Goal: Task Accomplishment & Management: Complete application form

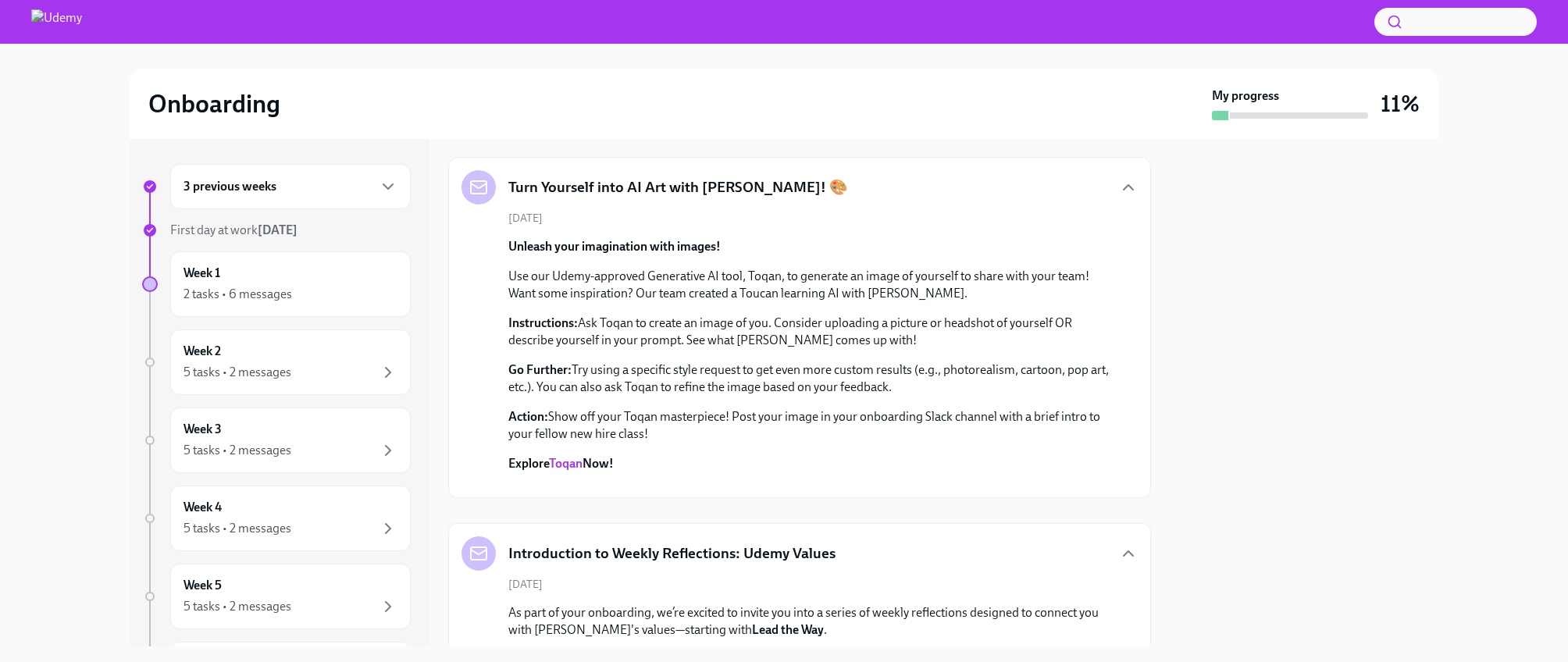
scroll to position [732, 0]
click at [615, 116] on p "Welcome to [GEOGRAPHIC_DATA]! The Workplace team would like to offer you the ch…" at bounding box center [787, 108] width 557 height 17
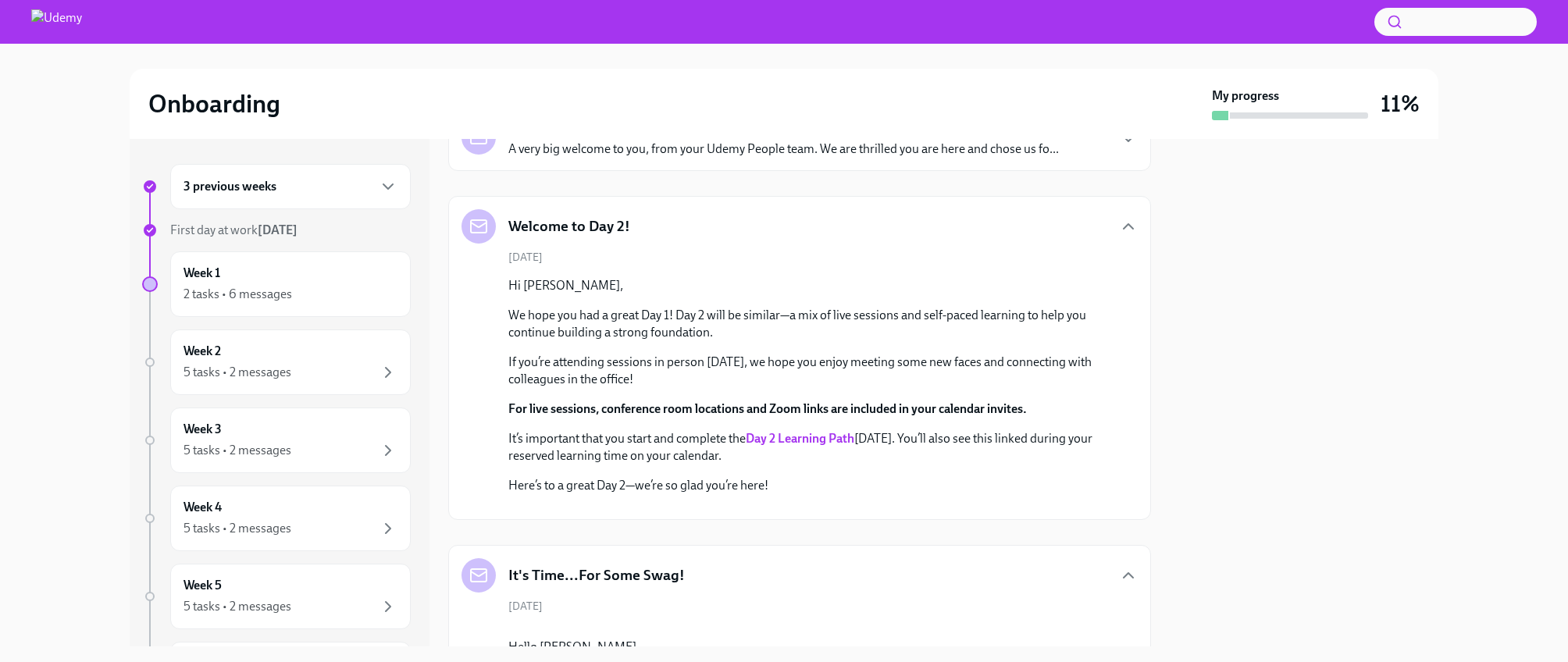
scroll to position [224, 0]
click at [759, 434] on strong "Day 2 Learning Path" at bounding box center [799, 436] width 109 height 14
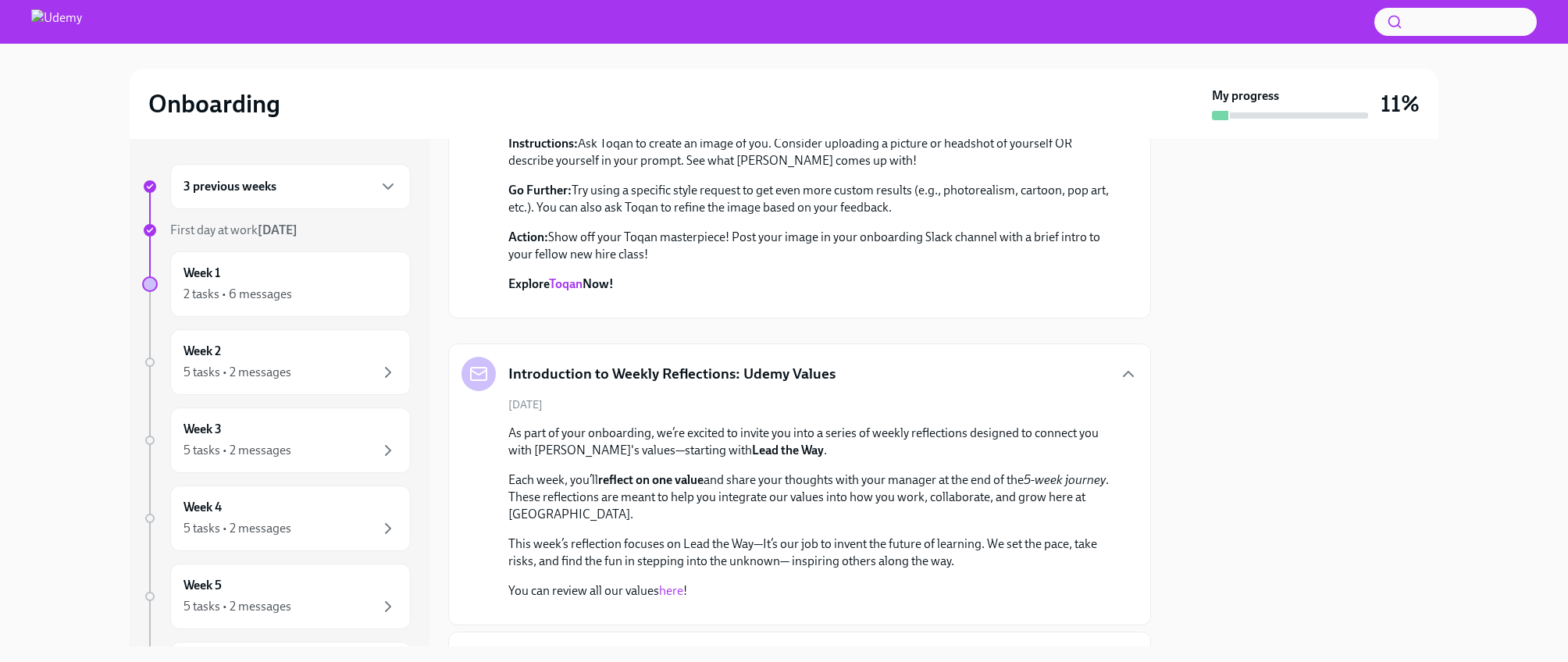
scroll to position [1187, 0]
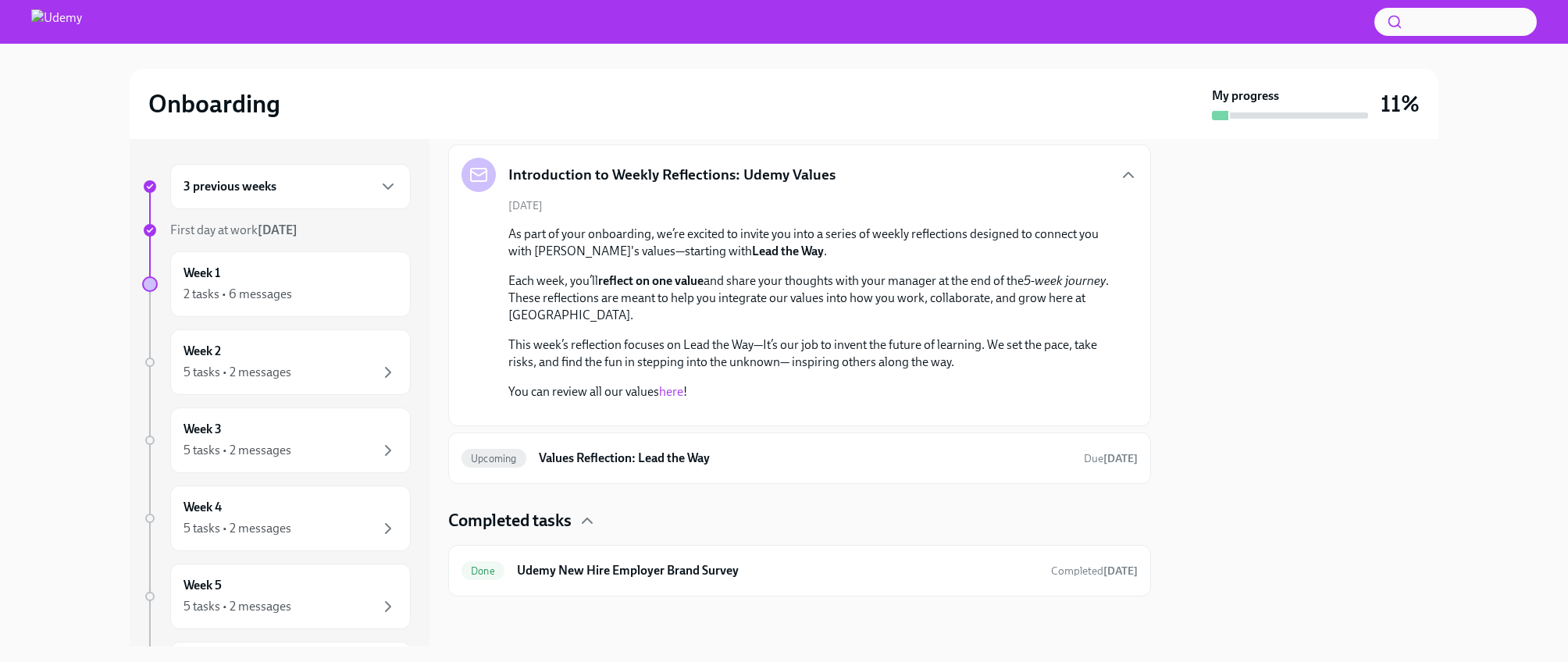
scroll to position [1847, 0]
click at [575, 92] on link "Toqan" at bounding box center [565, 84] width 34 height 14
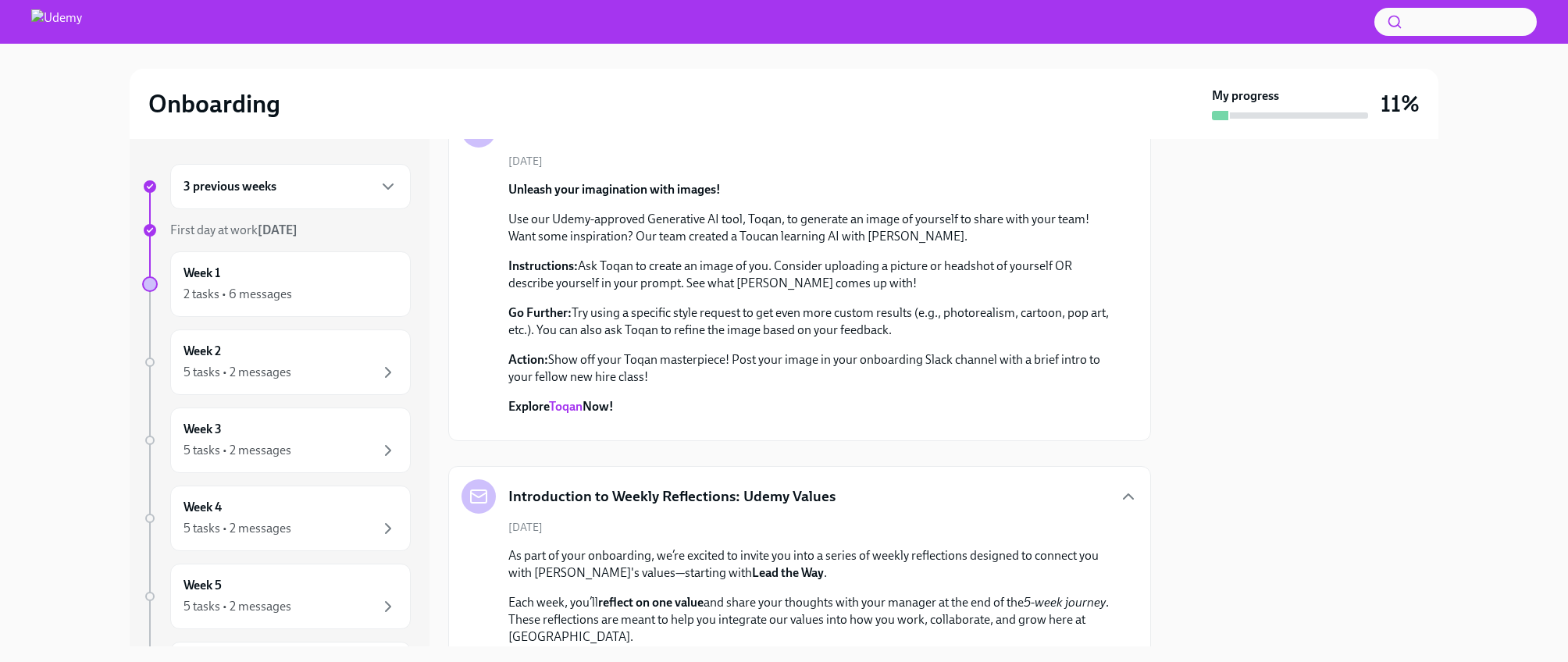
scroll to position [1063, 0]
drag, startPoint x: 651, startPoint y: 359, endPoint x: 576, endPoint y: 358, distance: 75.0
copy p "Gift Card Code"
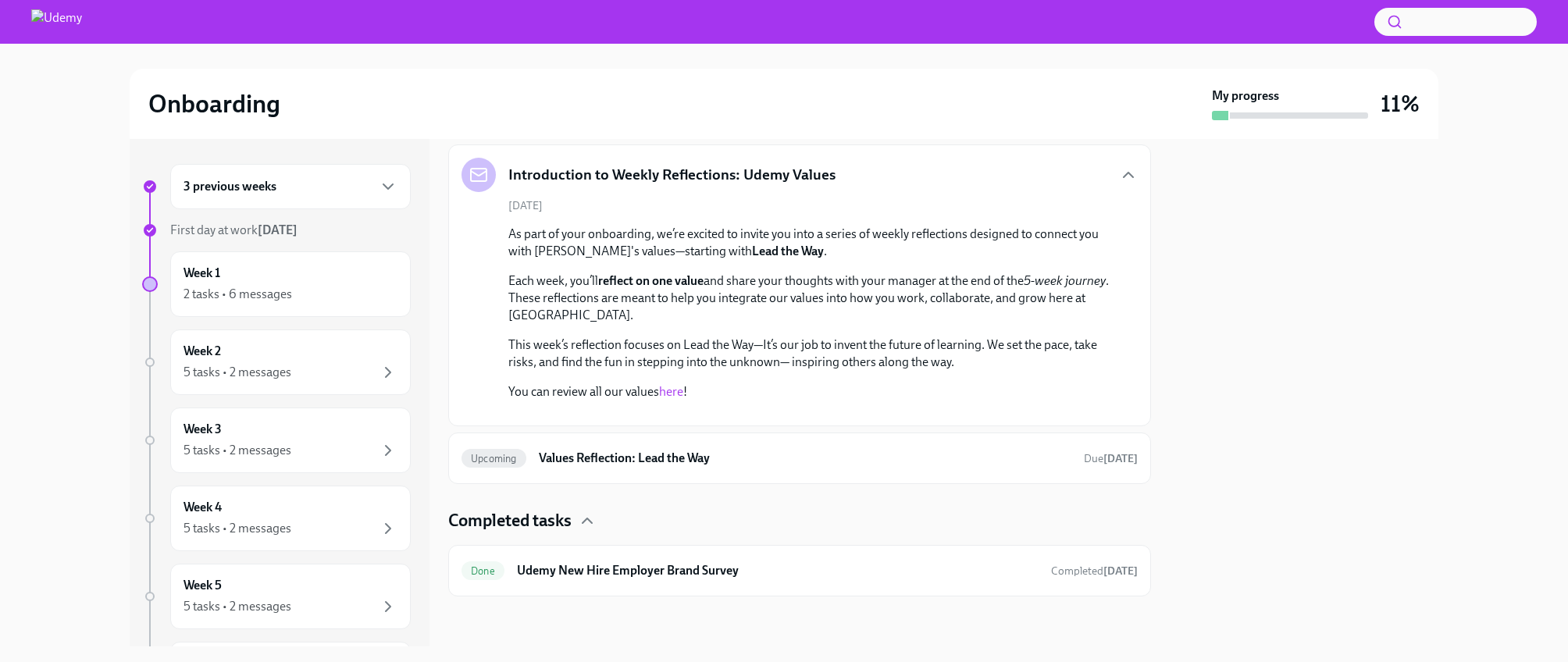
scroll to position [2521, 0]
click at [671, 384] on link "here" at bounding box center [671, 391] width 24 height 14
click at [673, 384] on link "here" at bounding box center [671, 391] width 24 height 14
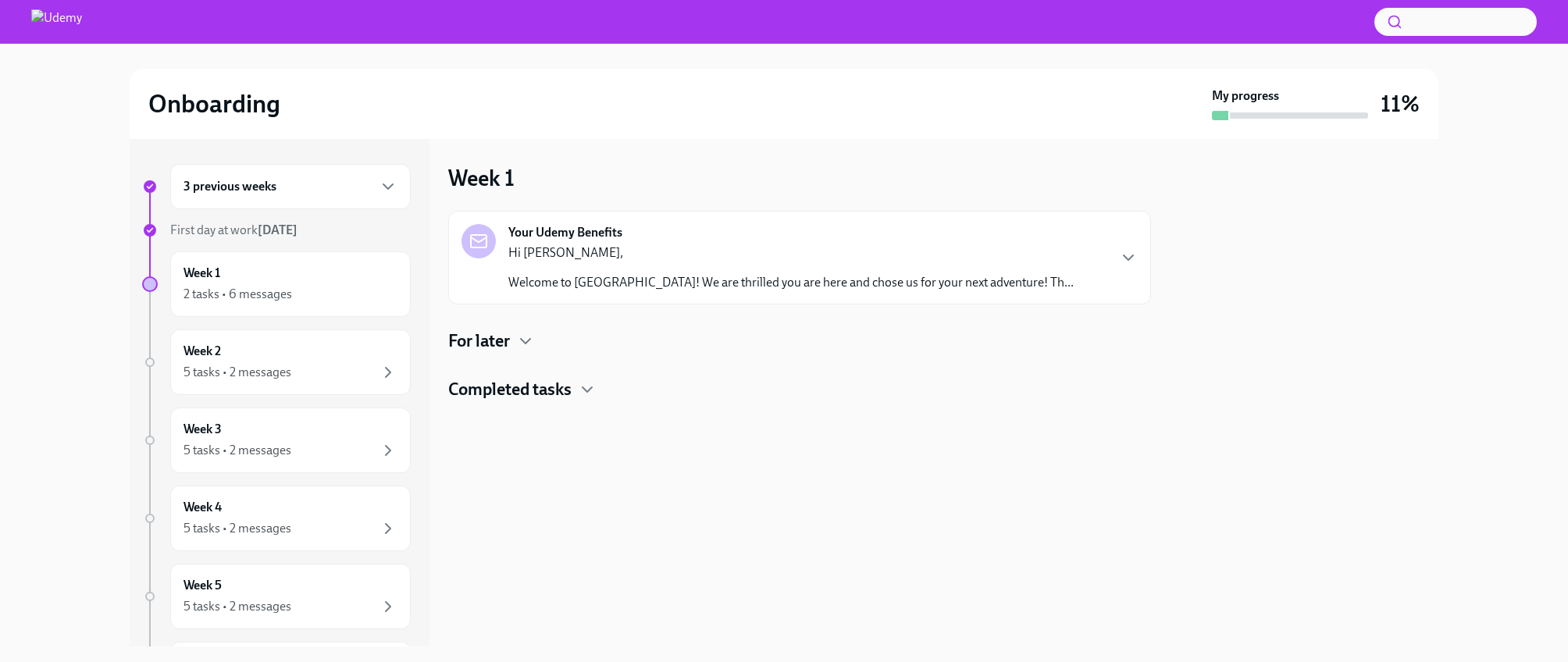
click at [573, 266] on div "Hi [PERSON_NAME], Welcome to Udemy! We are thrilled you are here and chose us f…" at bounding box center [791, 267] width 565 height 47
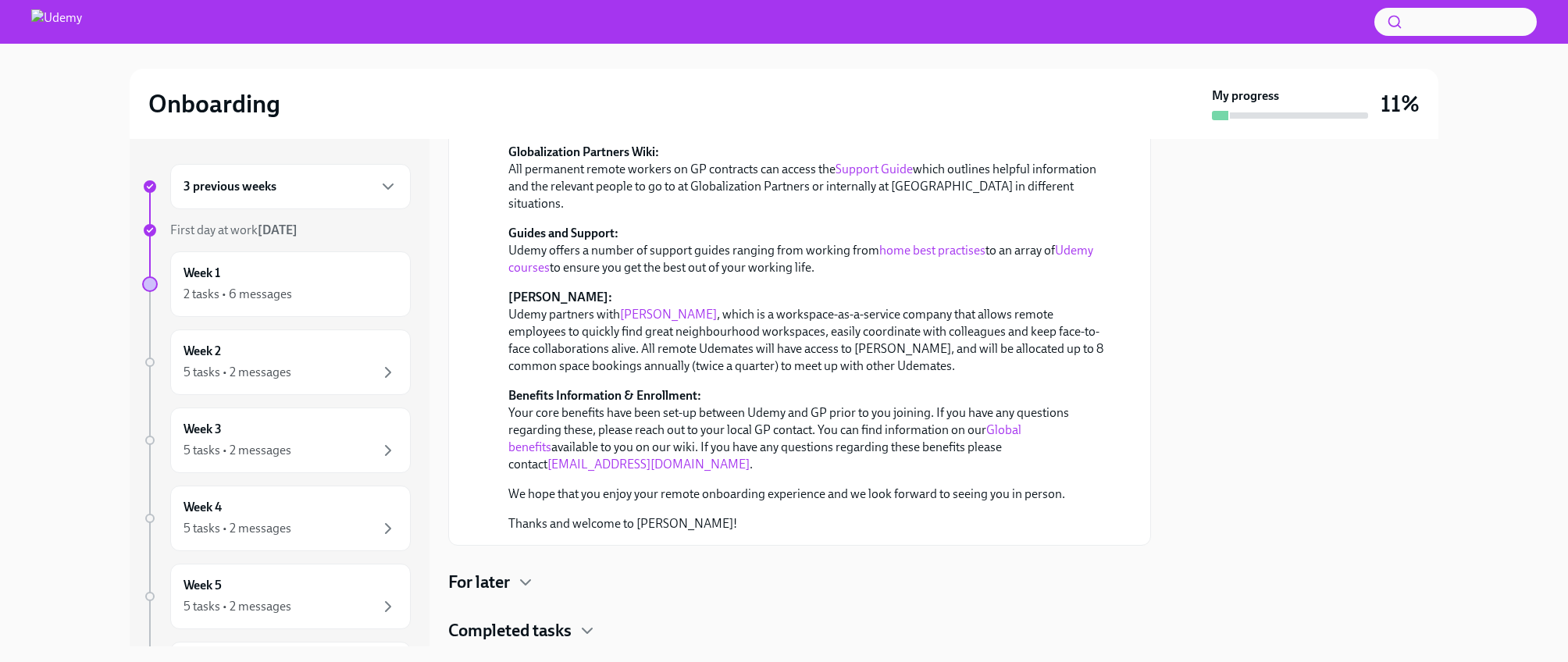
scroll to position [318, 0]
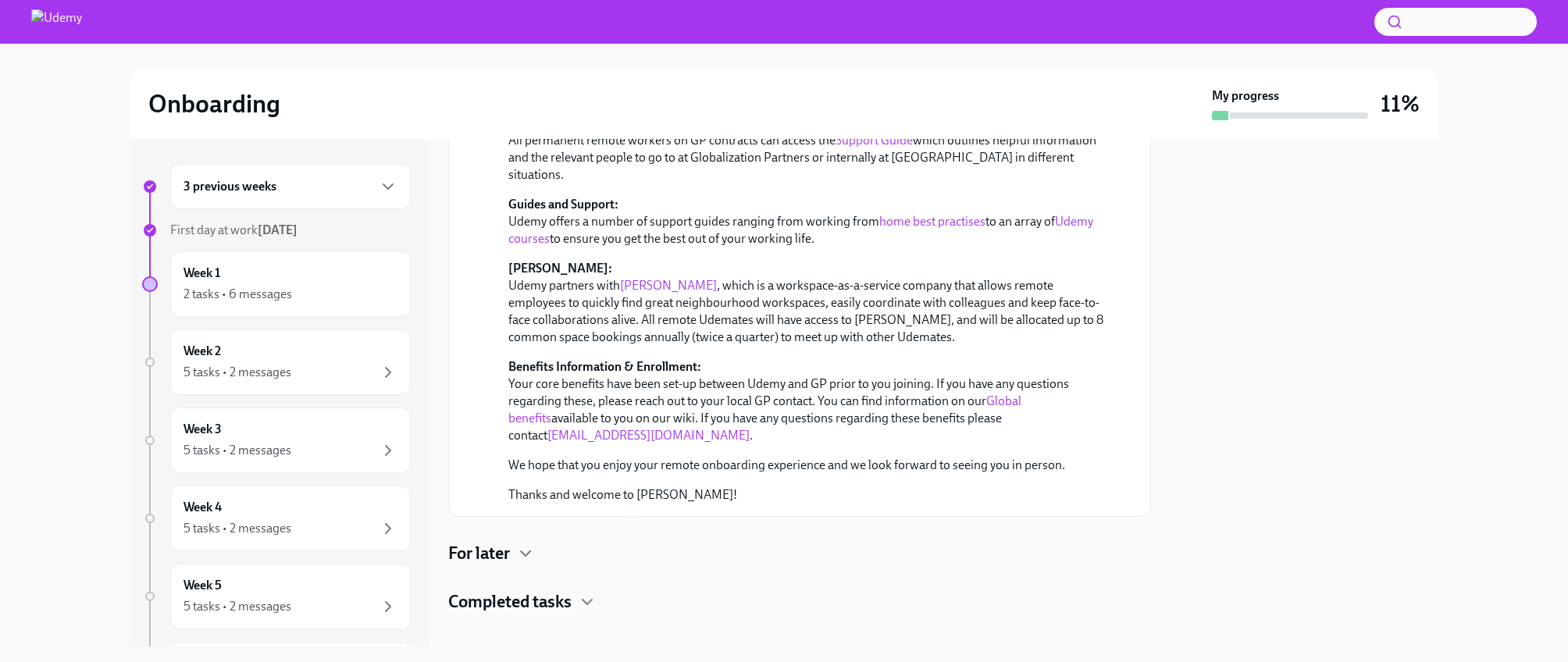
click at [1009, 394] on link "Global benefits" at bounding box center [765, 409] width 513 height 32
click at [502, 590] on h4 "Completed tasks" at bounding box center [510, 601] width 123 height 23
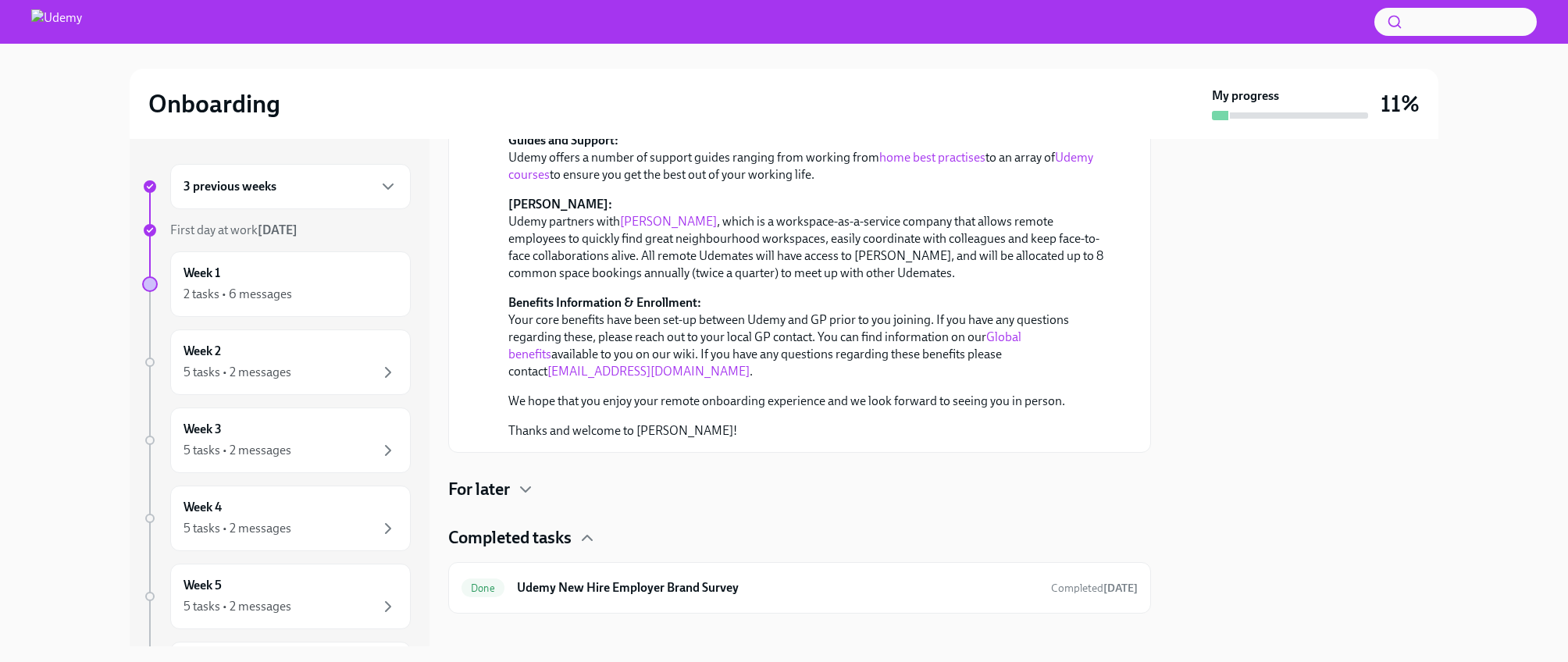
click at [502, 478] on h4 "For later" at bounding box center [479, 489] width 61 height 23
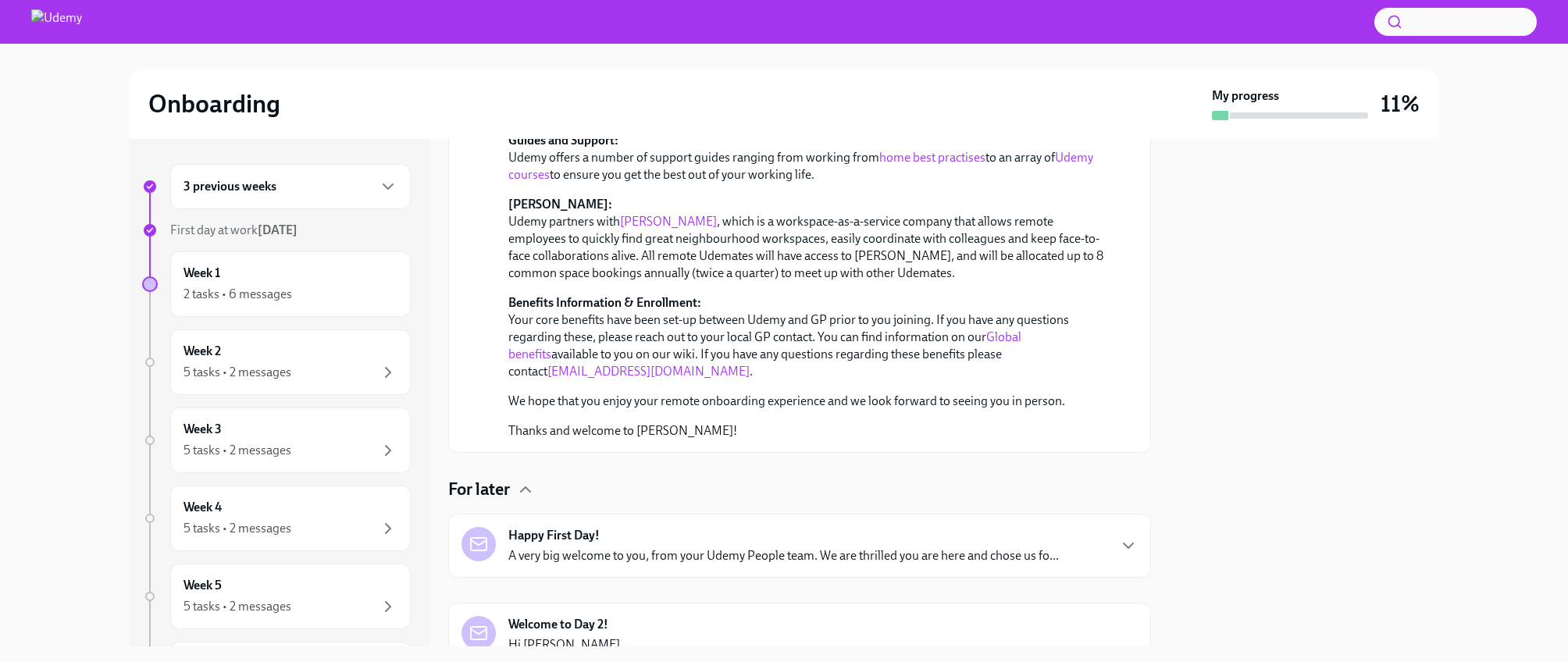
click at [593, 548] on p "A very big welcome to you, from your Udemy People team. We are thrilled you are…" at bounding box center [783, 556] width 551 height 17
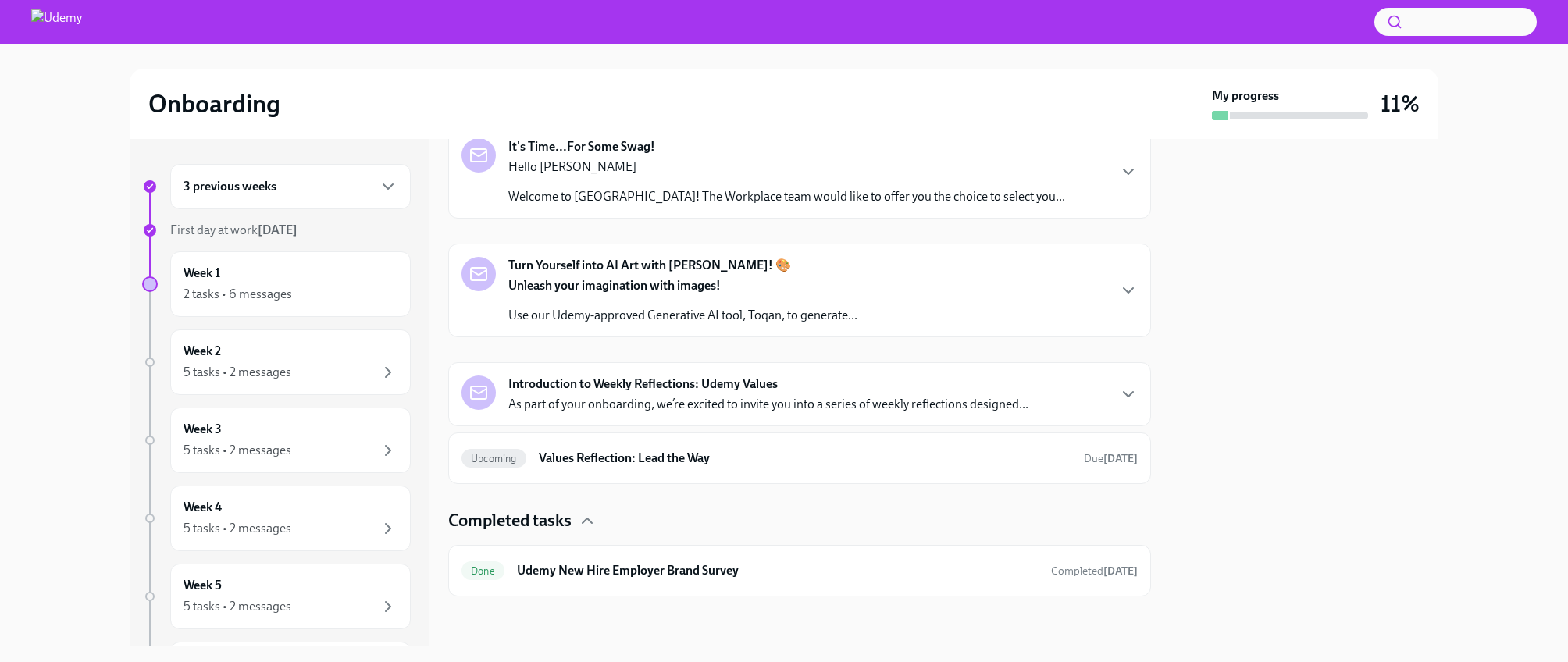
scroll to position [1524, 0]
click at [675, 86] on p "We hope you had a great Day 1! Day 2 will be similar—a mix of live sessions and…" at bounding box center [739, 78] width 461 height 17
click at [679, 413] on p "As part of your onboarding, we’re excited to invite you into a series of weekly…" at bounding box center [768, 405] width 520 height 17
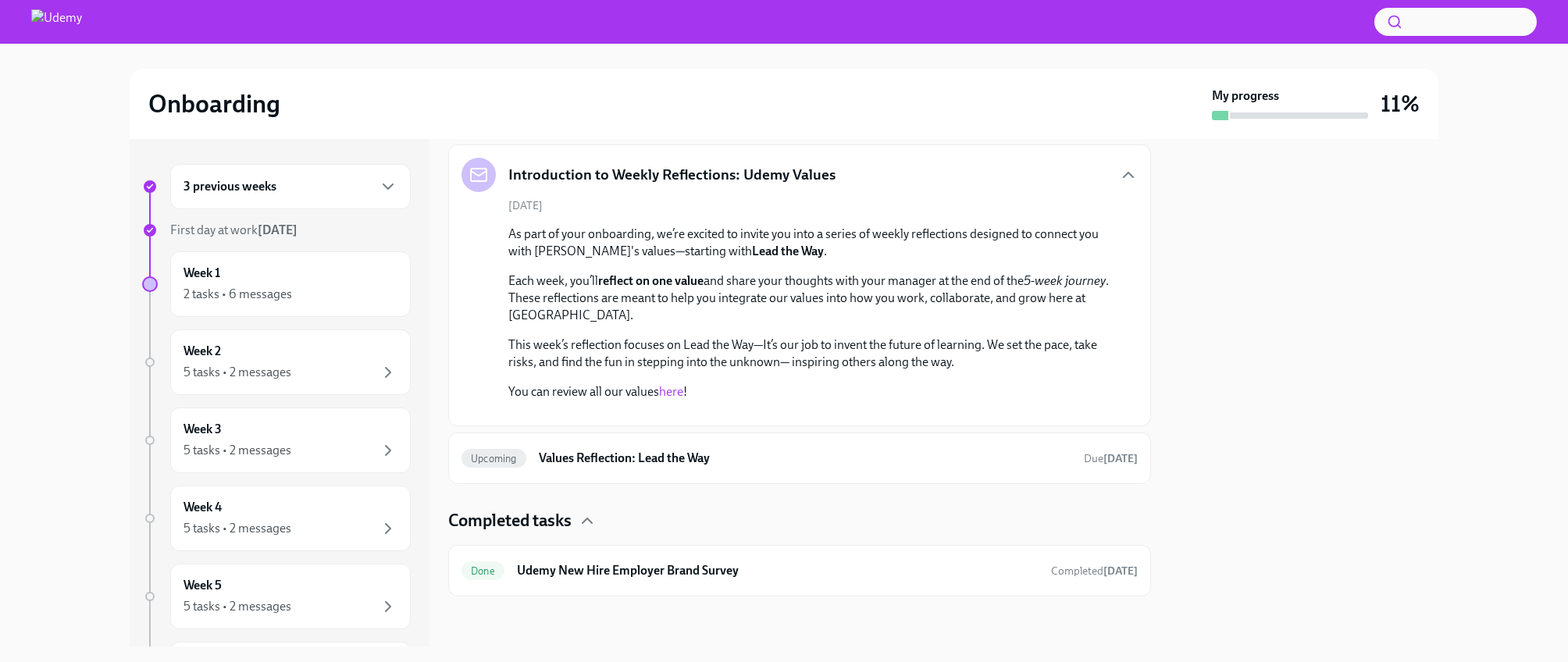
scroll to position [2738, 0]
click at [686, 462] on h6 "Values Reflection: Lead the Way" at bounding box center [805, 458] width 532 height 17
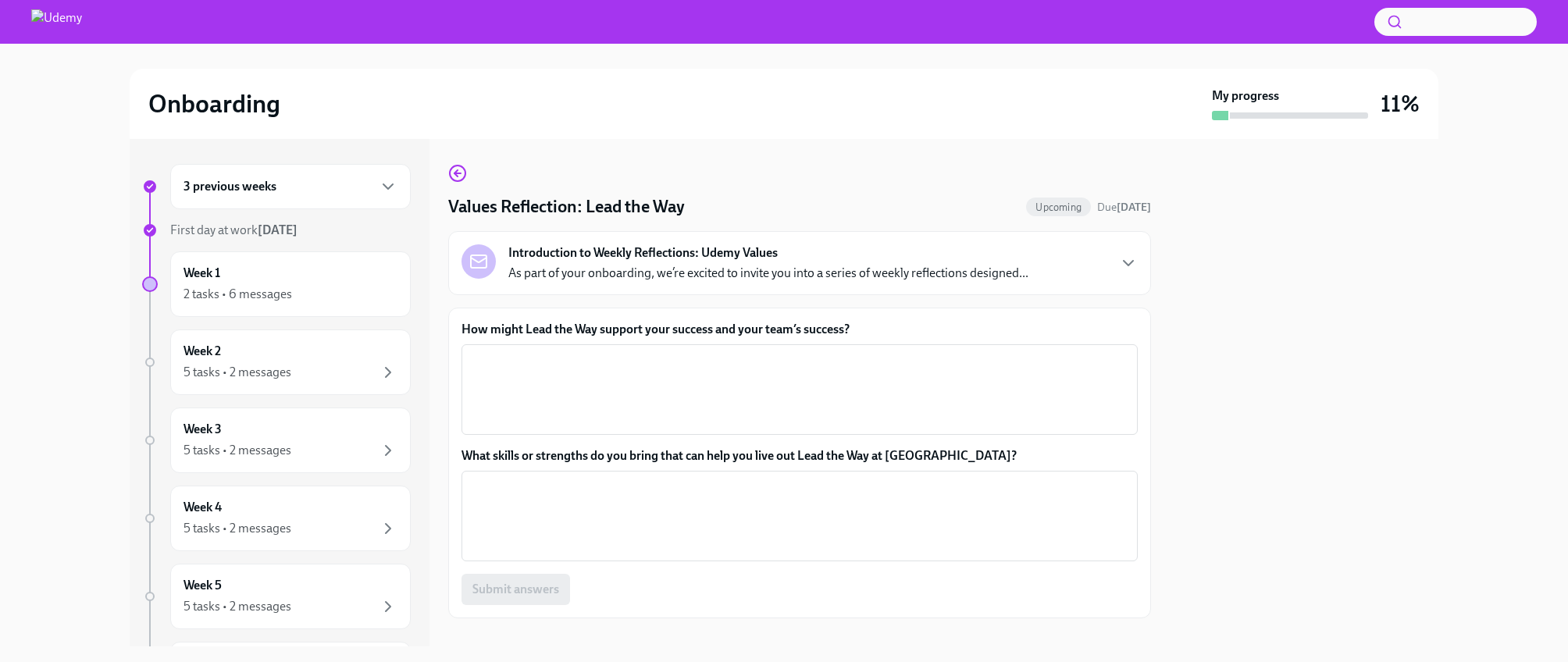
click at [877, 273] on p "As part of your onboarding, we’re excited to invite you into a series of weekly…" at bounding box center [768, 274] width 520 height 17
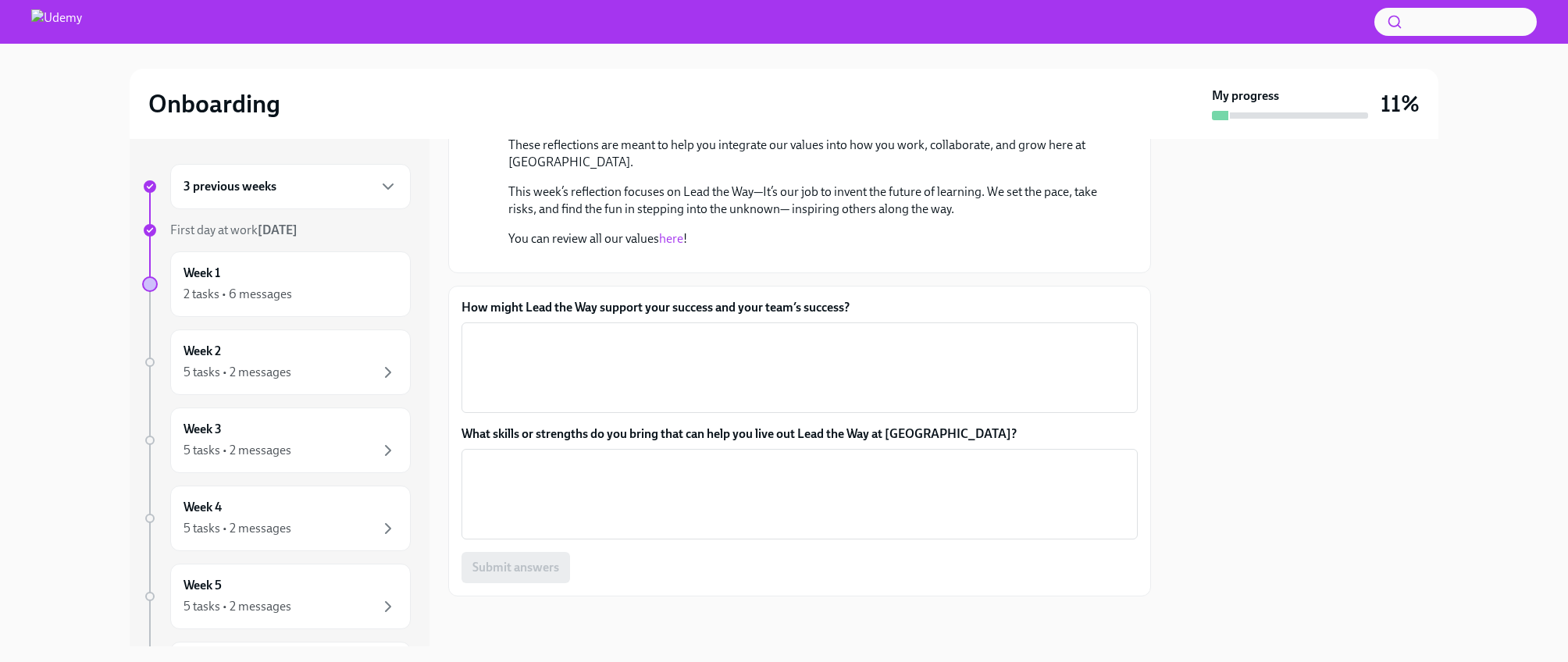
scroll to position [278, 0]
click at [674, 232] on link "here" at bounding box center [671, 238] width 24 height 14
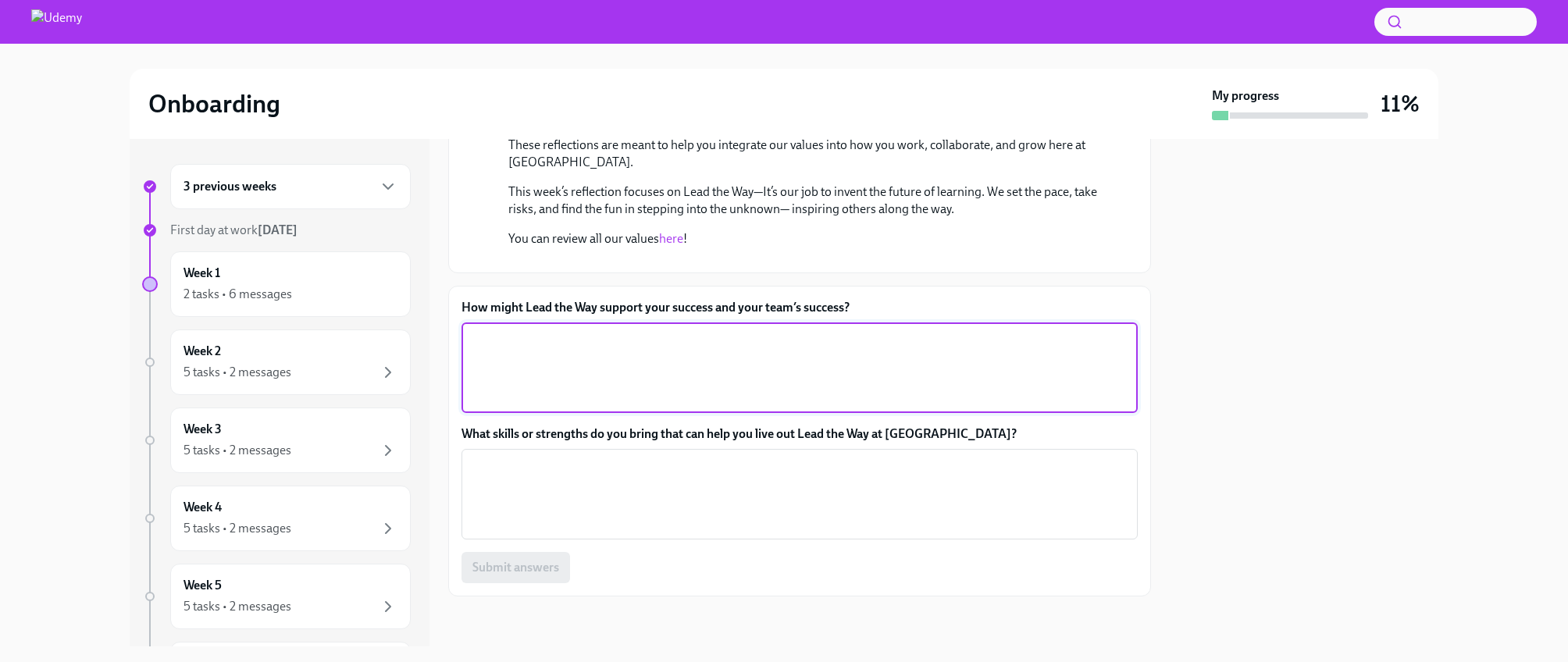
click at [486, 405] on textarea "How might Lead the Way support your success and your team’s success?" at bounding box center [799, 368] width 657 height 75
click at [671, 405] on textarea "Keep up with technologies, industry trands, tools and skills" at bounding box center [799, 368] width 657 height 75
click at [800, 405] on textarea "Keep up with technologies, industry trends, tools and skills" at bounding box center [799, 368] width 657 height 75
click at [499, 405] on textarea "Keep up with technologies, industry trends, tools and skills" at bounding box center [799, 368] width 657 height 75
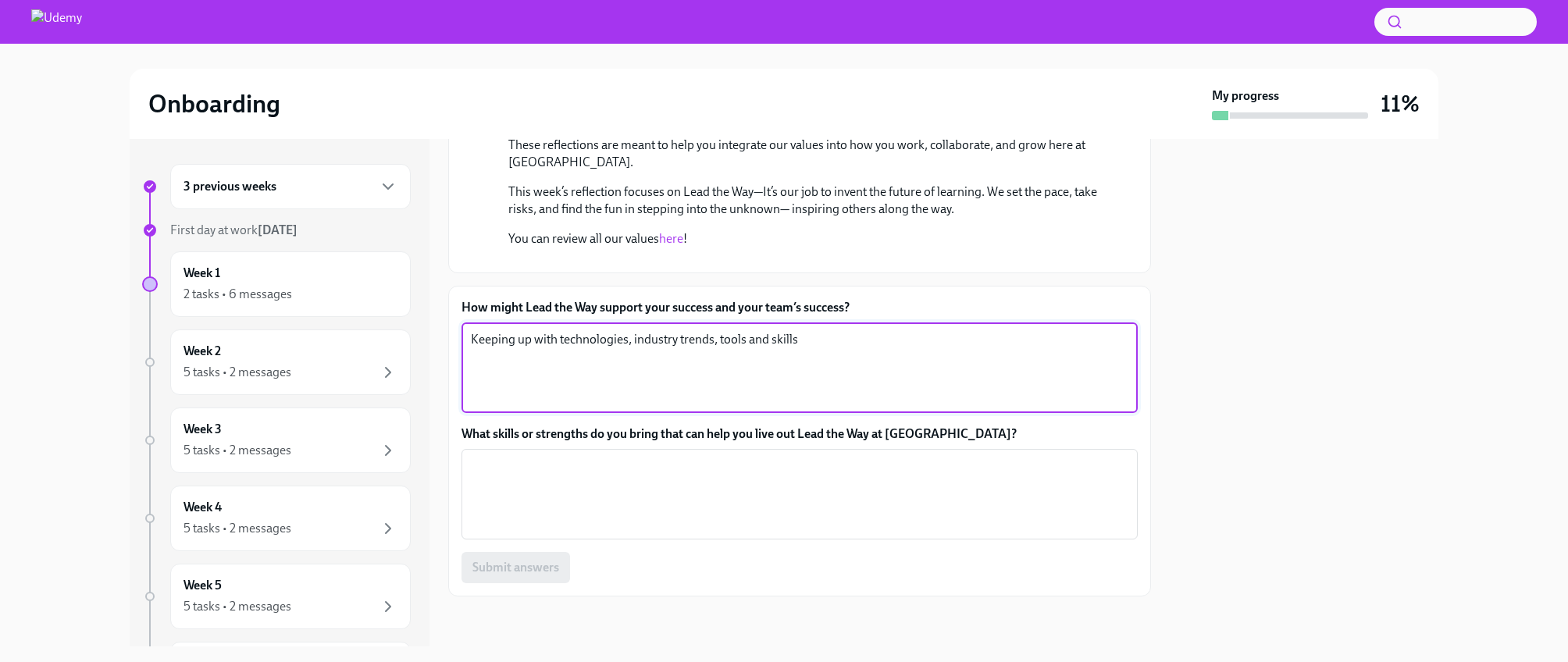
click at [811, 405] on textarea "Keeping up with technologies, industry trends, tools and skills" at bounding box center [799, 368] width 657 height 75
click at [875, 405] on textarea "Keeping up with technologies, industry trends, tools and skills will help achev…" at bounding box center [799, 368] width 657 height 75
click at [914, 405] on textarea "Keeping up with technologies, industry trends, tools and skills will help achev…" at bounding box center [799, 368] width 657 height 75
click at [864, 405] on textarea "Keeping up with technologies, industry trends, tools and skills will help achev…" at bounding box center [799, 368] width 657 height 75
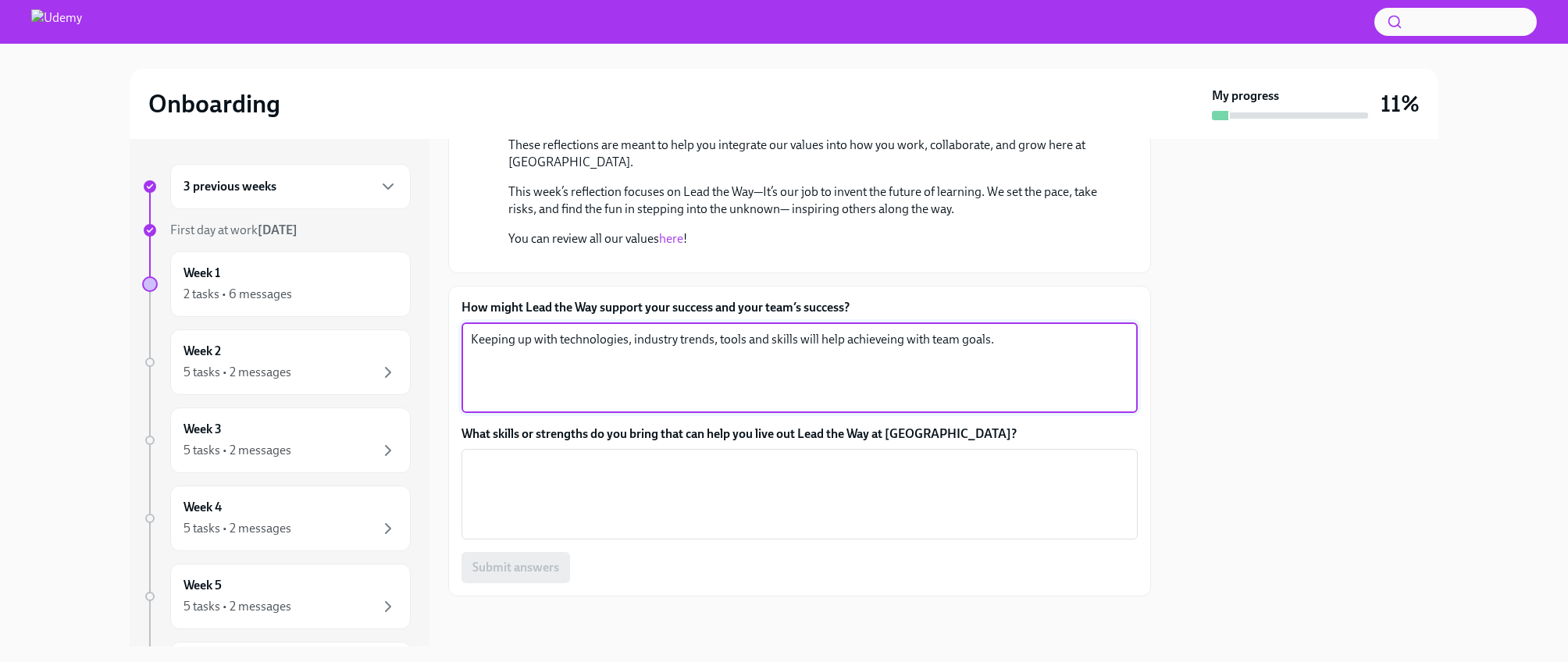
click at [887, 405] on textarea "Keeping up with technologies, industry trends, tools and skills will help achie…" at bounding box center [799, 368] width 657 height 75
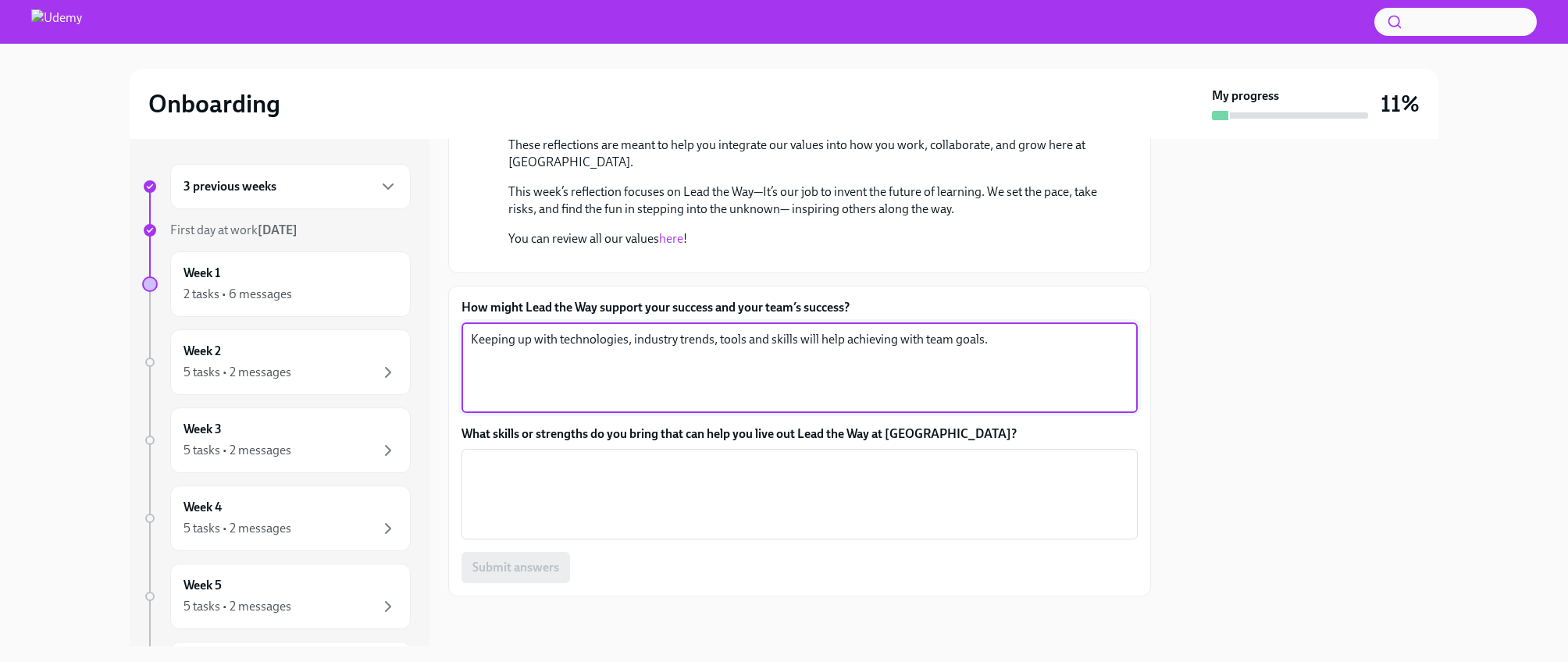
click at [845, 405] on textarea "Keeping up with technologies, industry trends, tools and skills will help achie…" at bounding box center [799, 368] width 657 height 75
click at [924, 405] on textarea "Keeping up with technologies, industry trends, tools and skills will help in ac…" at bounding box center [799, 368] width 657 height 75
type textarea "Keeping up with technologies, industry trends, tools and skills will help in ac…"
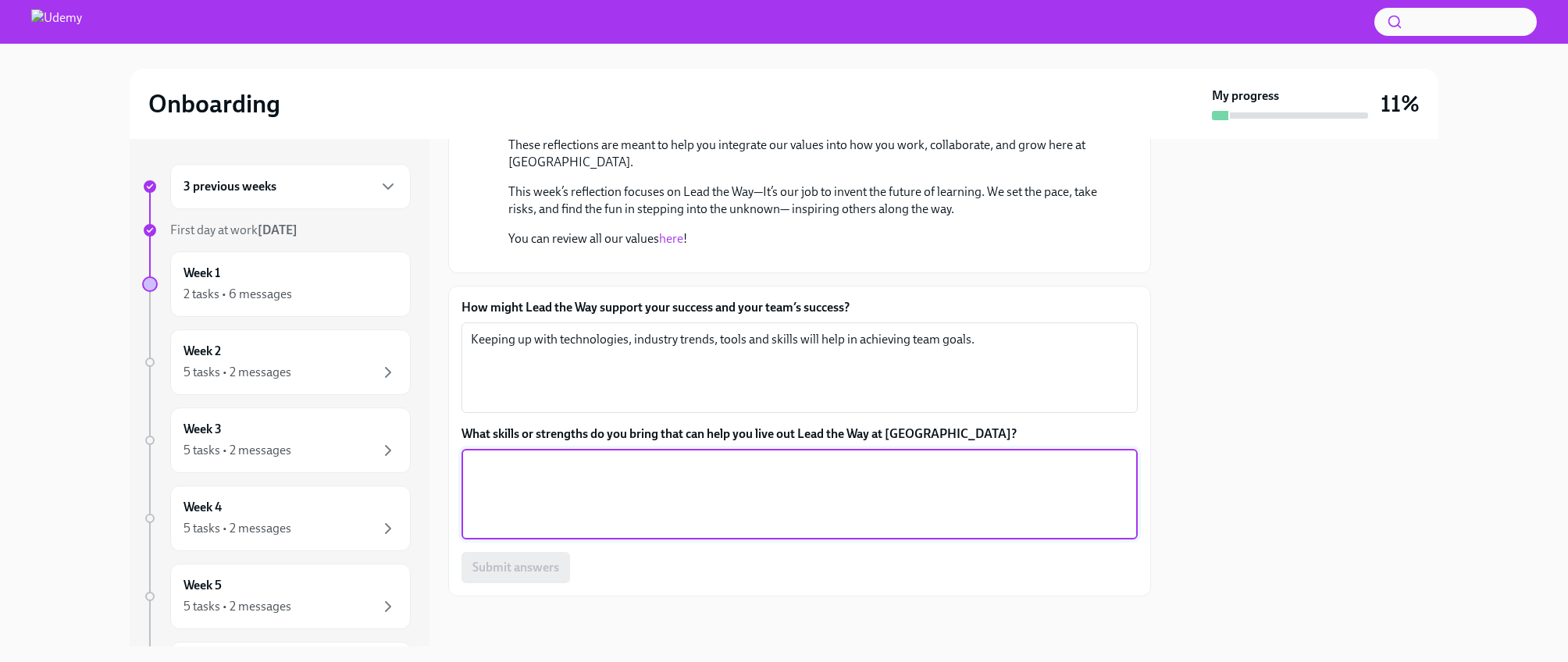
click at [834, 483] on textarea "What skills or strengths do you bring that can help you live out Lead the Way a…" at bounding box center [799, 494] width 657 height 75
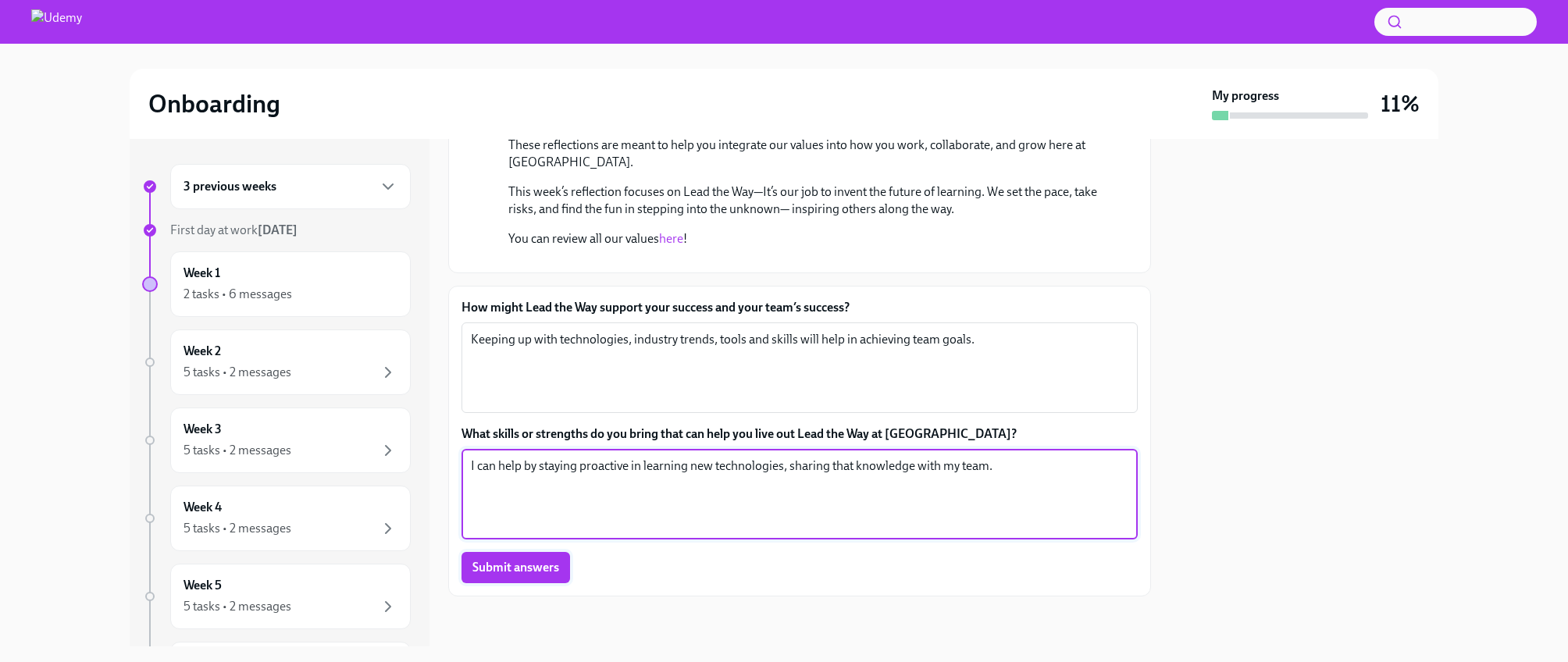
type textarea "I can help by staying proactive in learning new technologies, sharing that know…"
click at [506, 574] on span "Submit answers" at bounding box center [516, 568] width 86 height 15
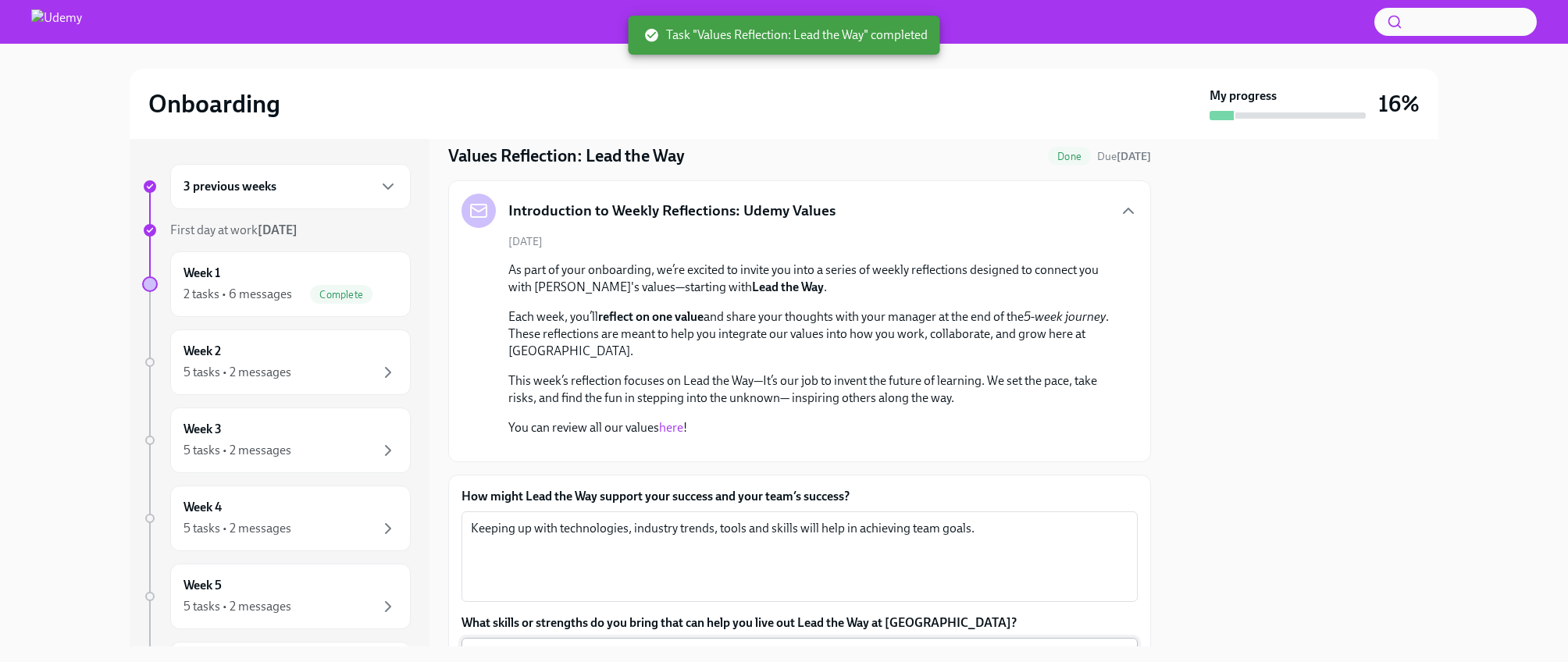
scroll to position [0, 0]
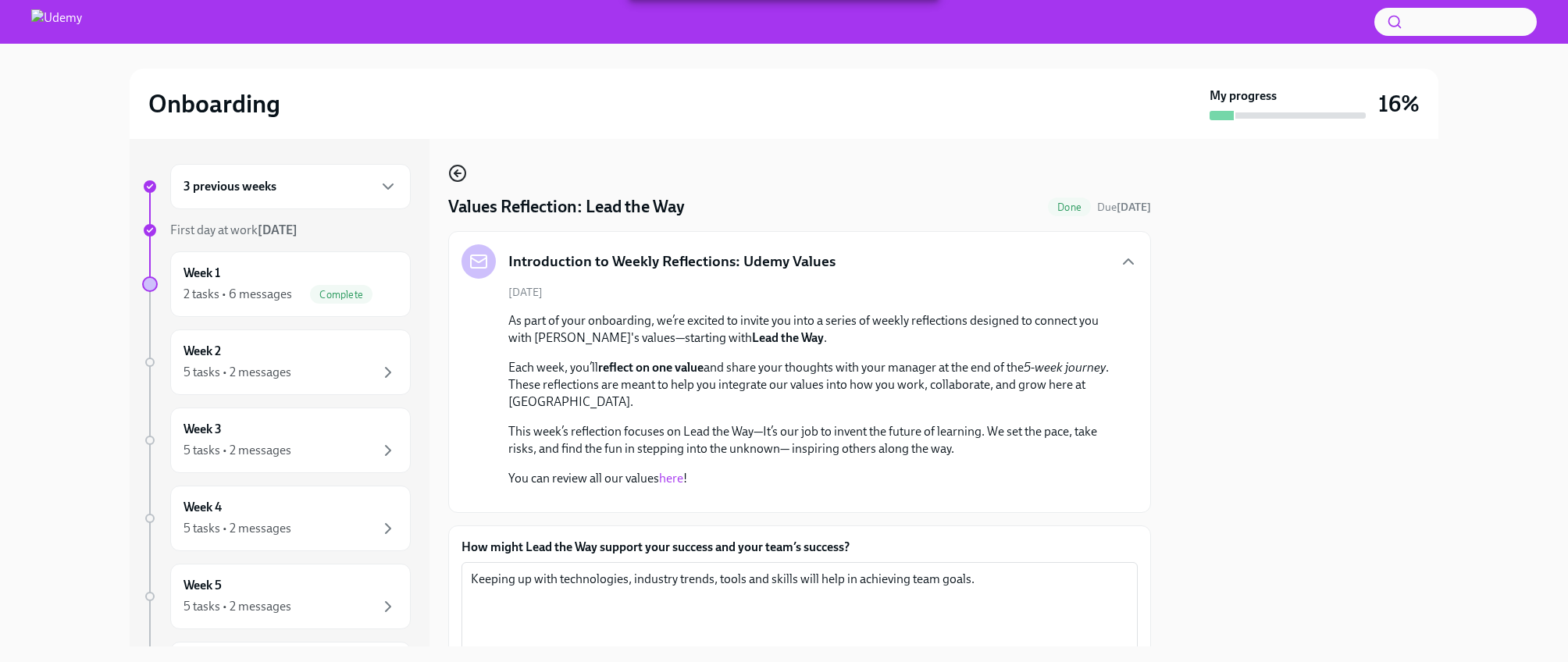
click at [453, 173] on icon "button" at bounding box center [458, 174] width 19 height 19
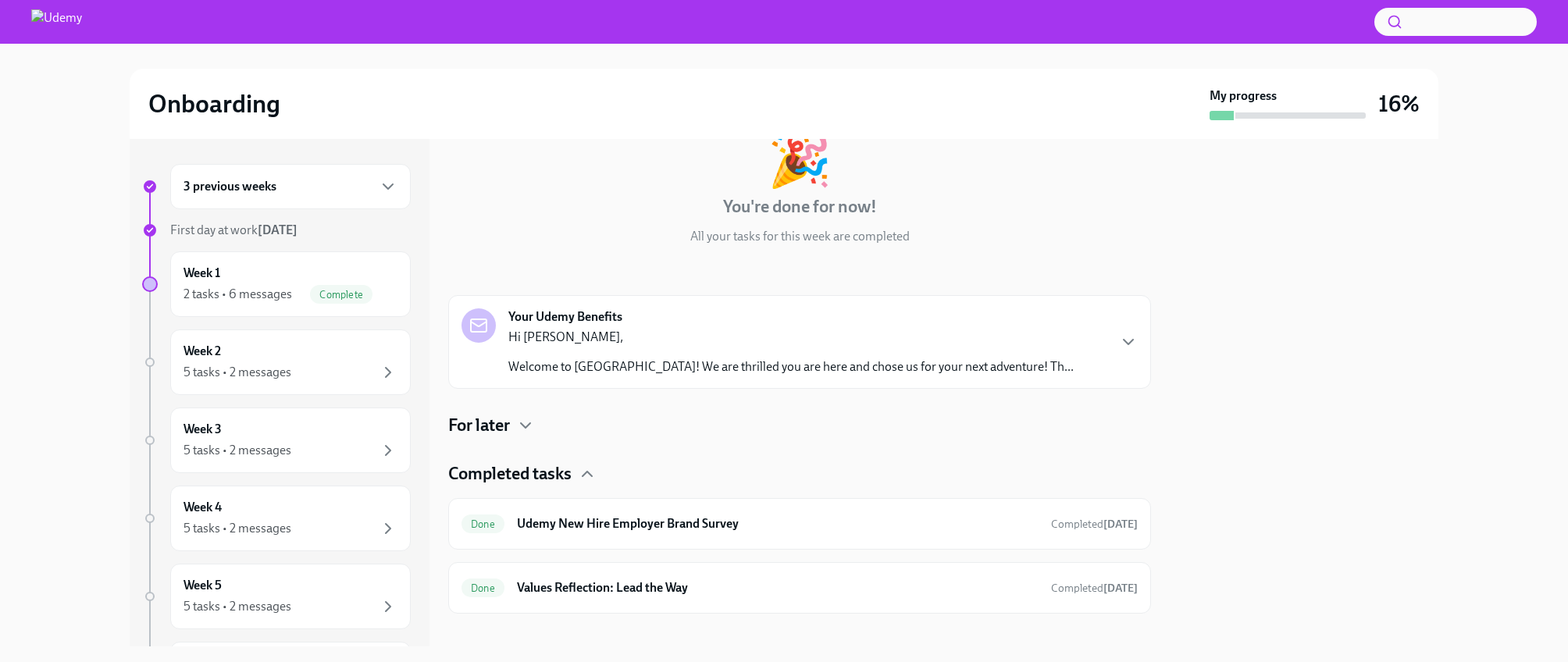
scroll to position [119, 0]
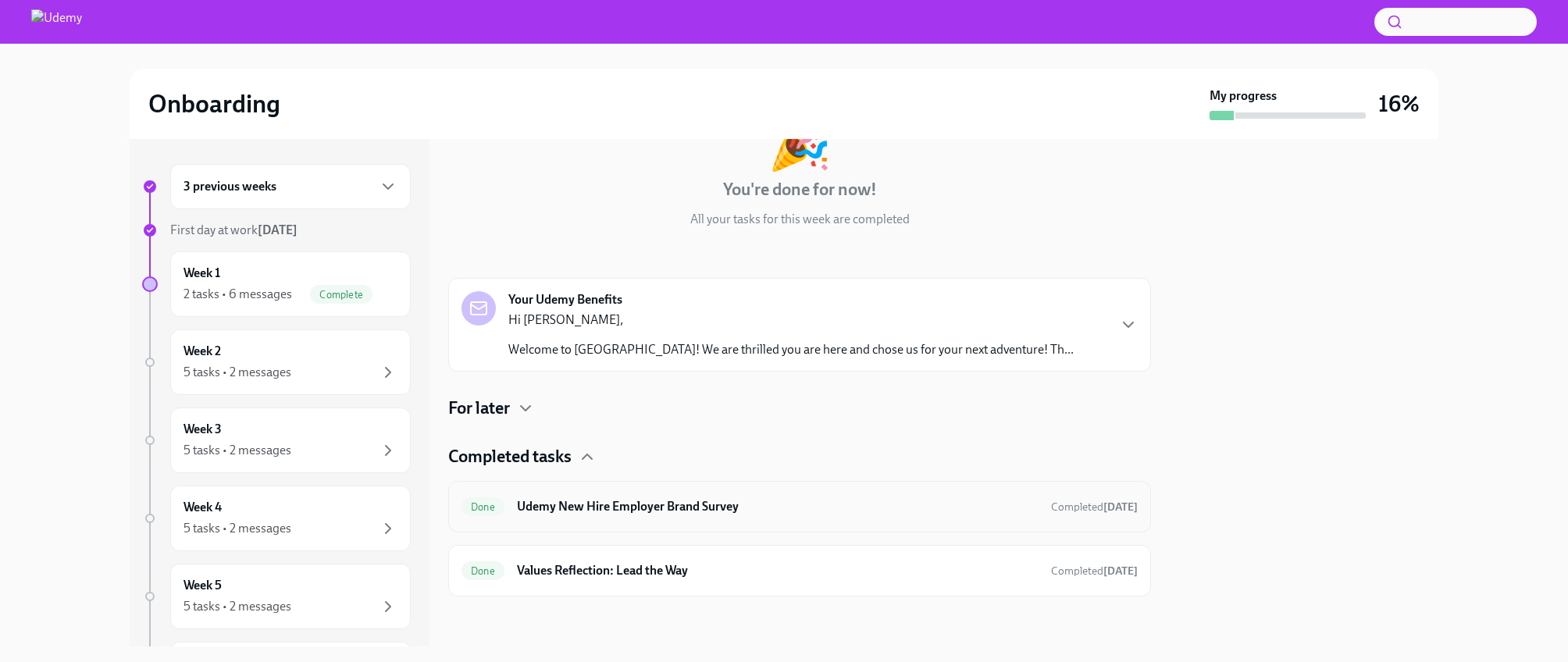
click at [544, 511] on h6 "Udemy New Hire Employer Brand Survey" at bounding box center [777, 507] width 522 height 17
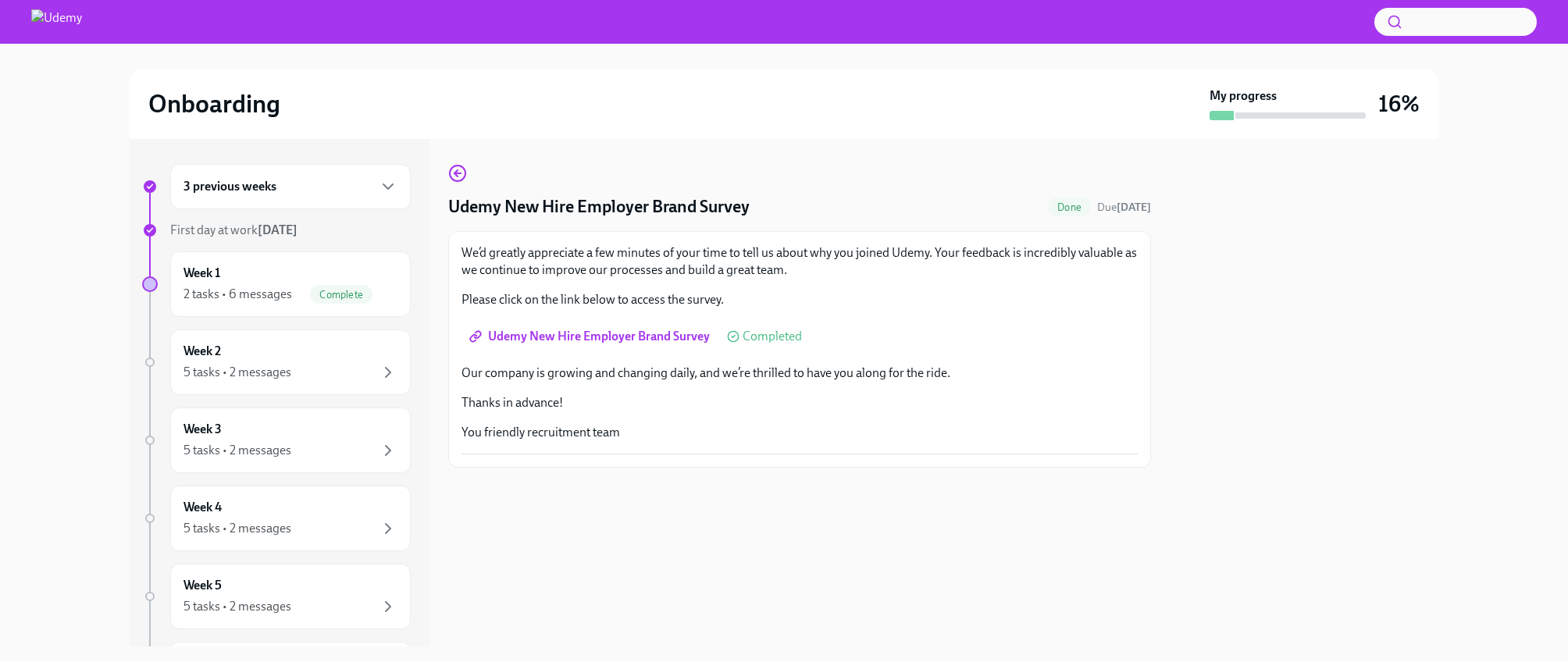
click at [611, 333] on span "Udemy New Hire Employer Brand Survey" at bounding box center [591, 336] width 237 height 15
click at [461, 174] on icon "button" at bounding box center [458, 174] width 19 height 19
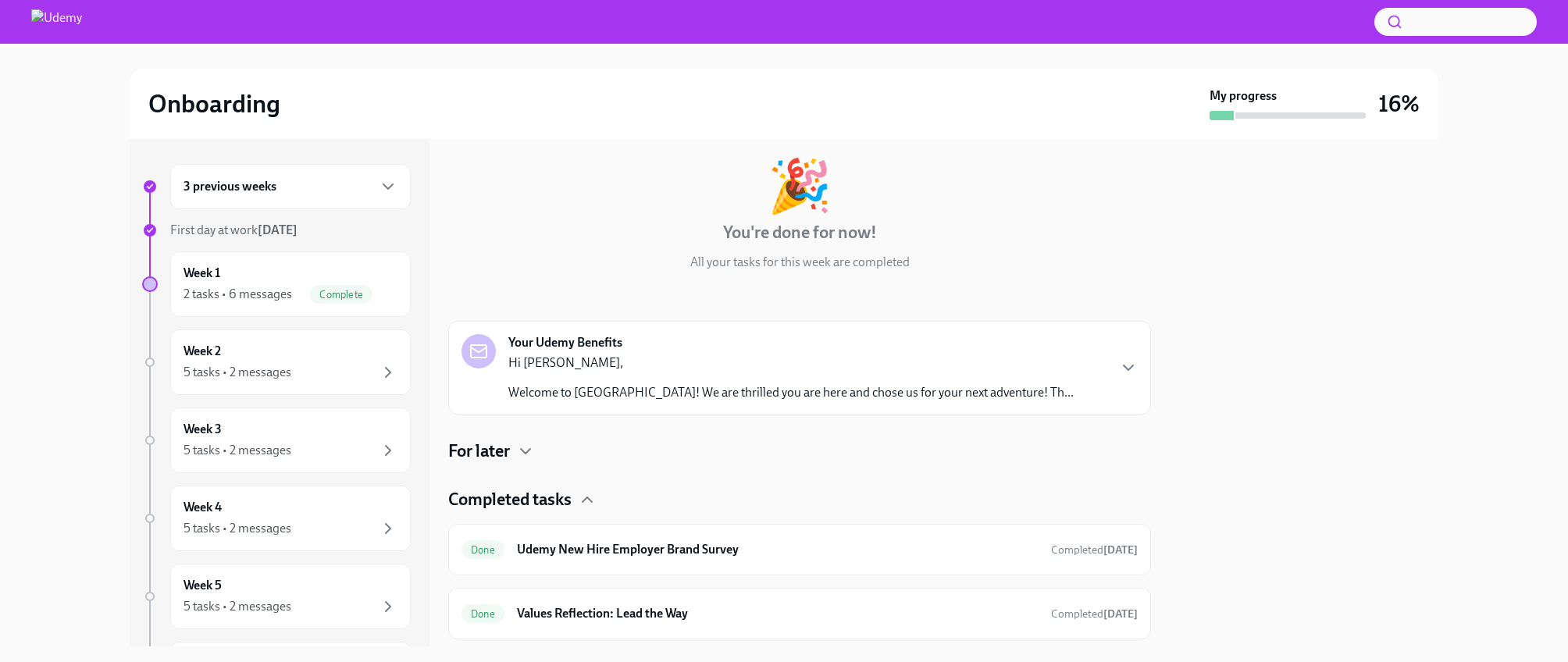
scroll to position [119, 0]
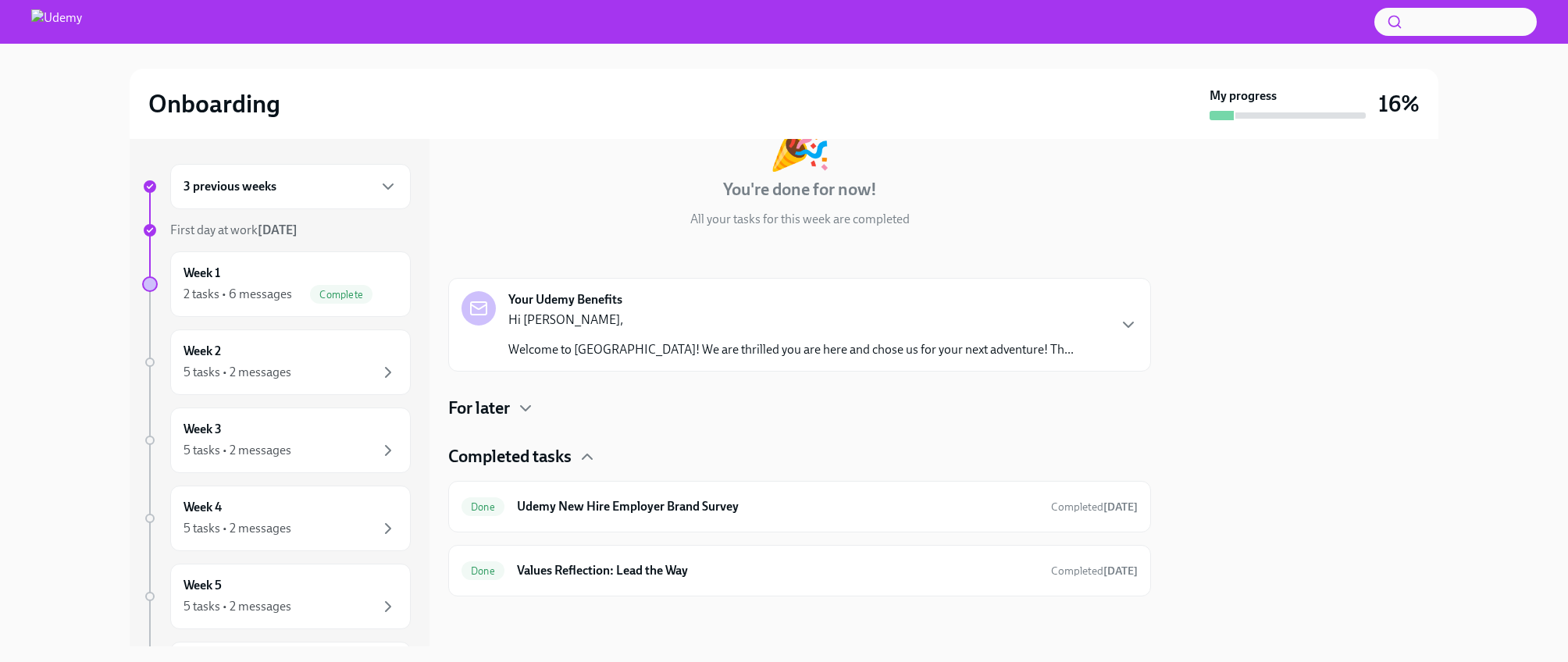
click at [505, 411] on h4 "For later" at bounding box center [479, 408] width 61 height 23
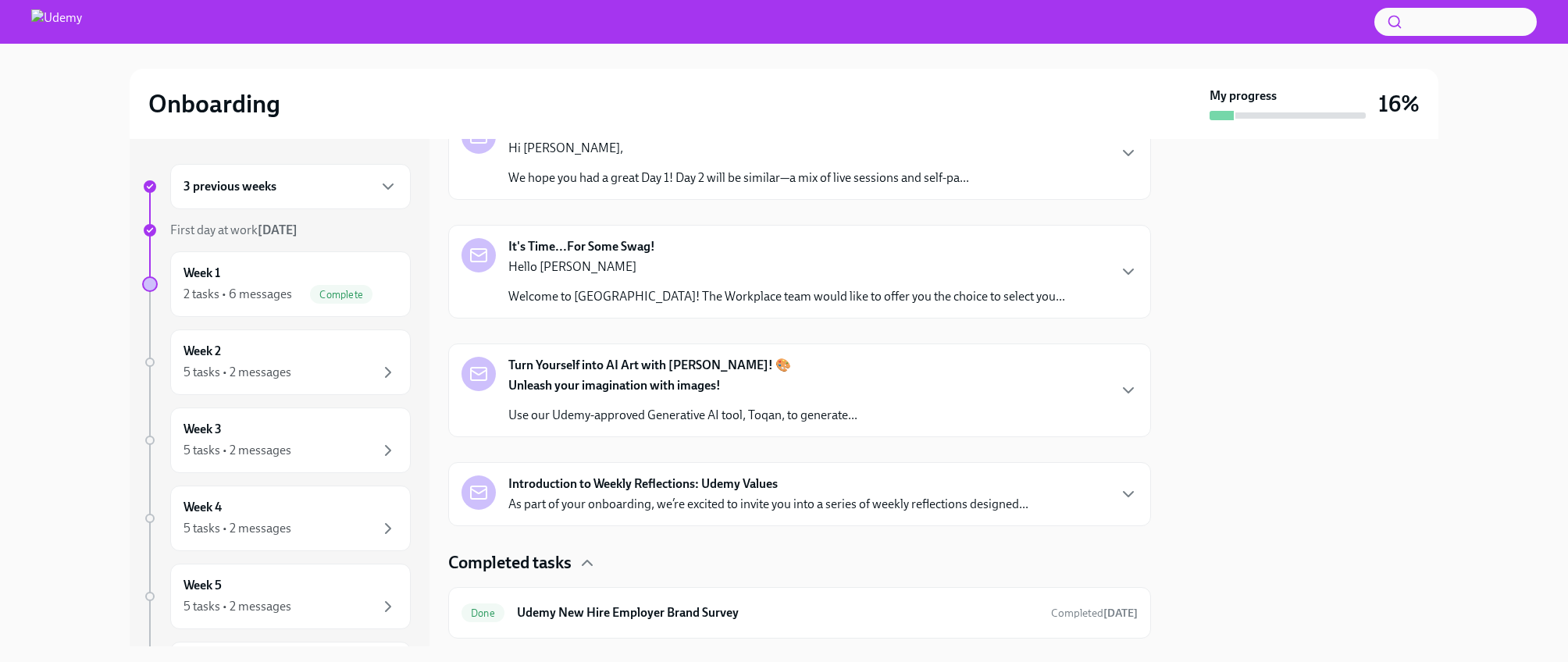
scroll to position [535, 0]
click at [274, 293] on div "2 tasks • 6 messages" at bounding box center [237, 294] width 109 height 17
click at [247, 373] on div "5 tasks • 2 messages" at bounding box center [237, 373] width 108 height 17
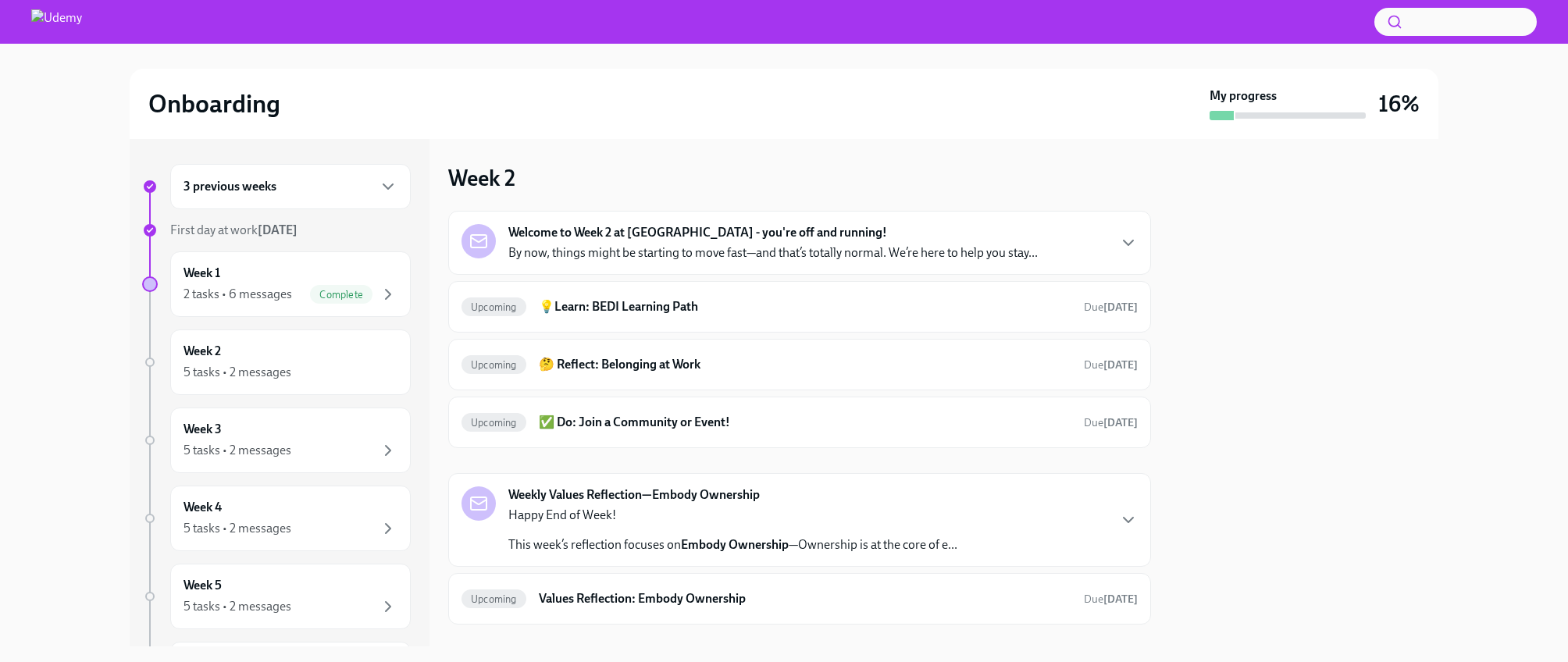
click at [709, 250] on p "By now, things might be starting to move fast—and that’s totally normal. We’re …" at bounding box center [772, 253] width 529 height 17
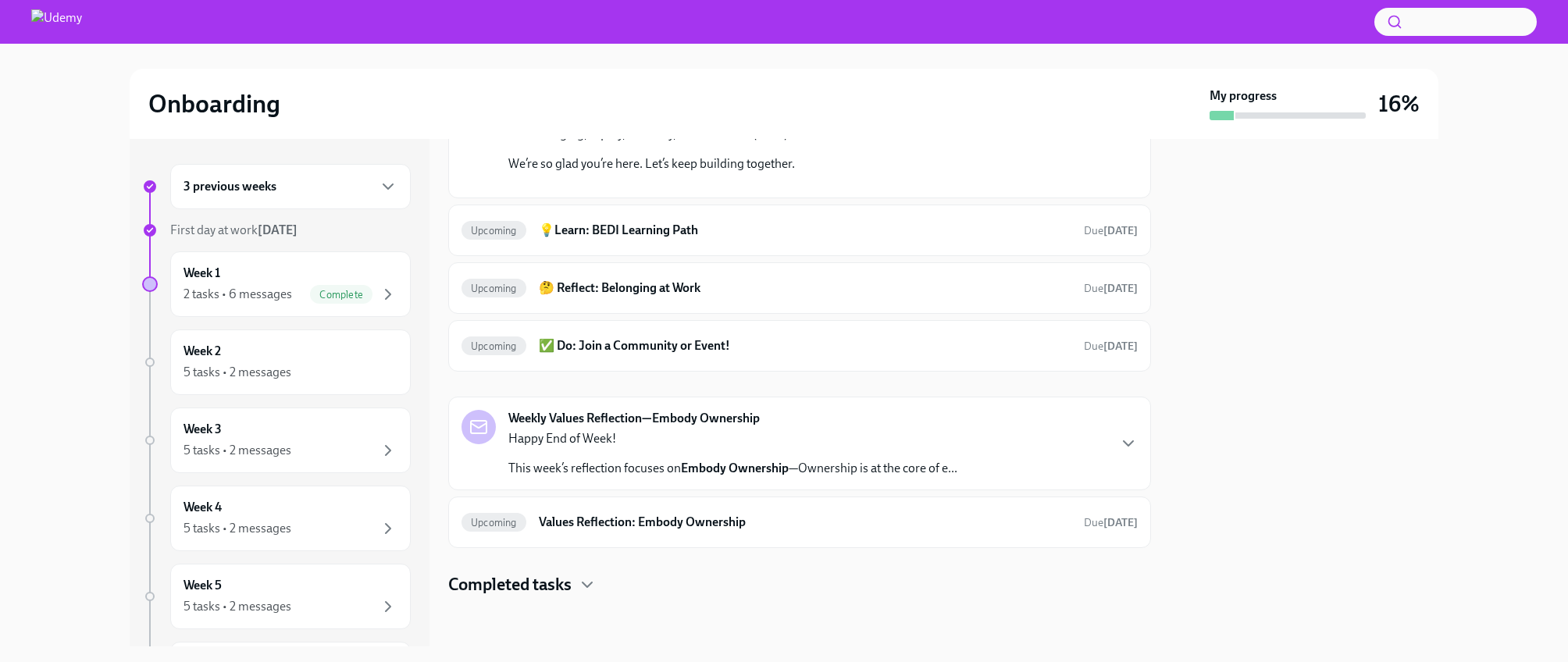
scroll to position [601, 0]
click at [618, 239] on h6 "💡Learn: BEDI Learning Path" at bounding box center [805, 231] width 532 height 17
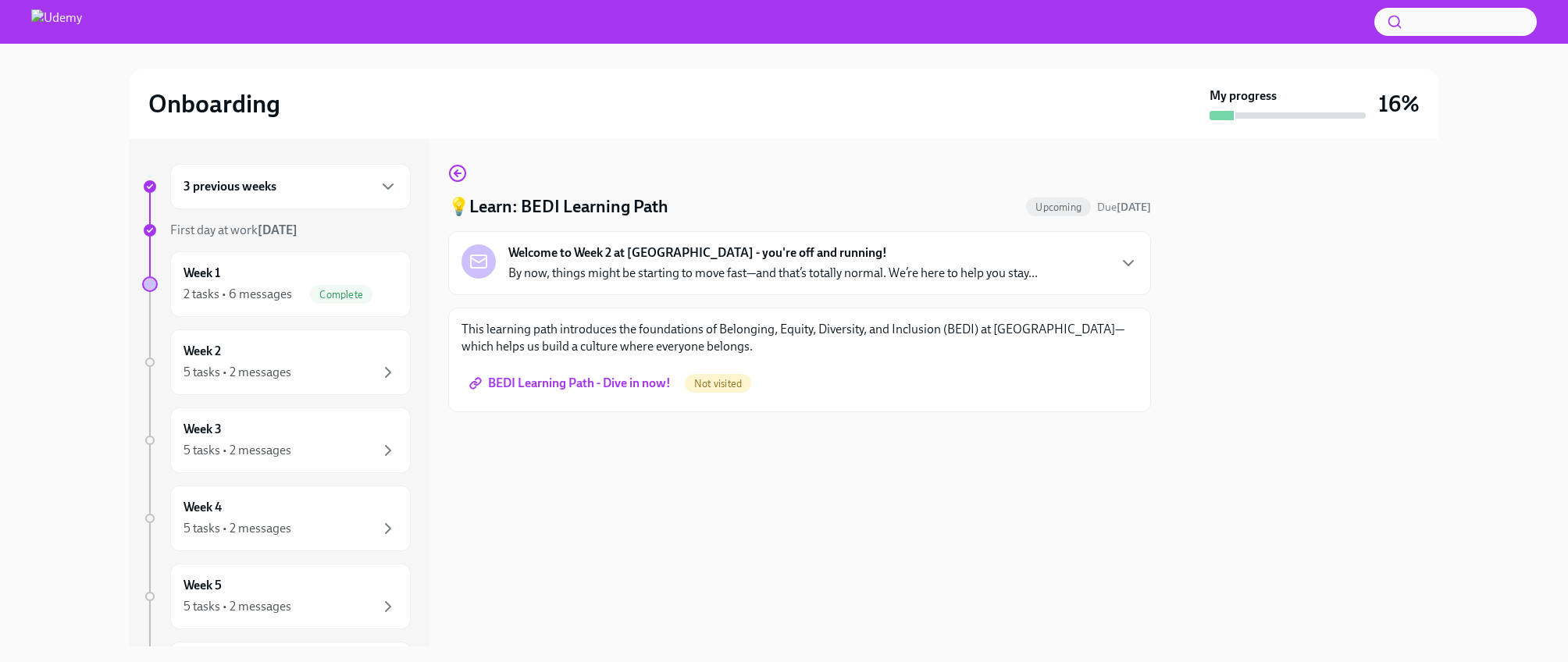
click at [745, 276] on p "By now, things might be starting to move fast—and that’s totally normal. We’re …" at bounding box center [772, 274] width 529 height 17
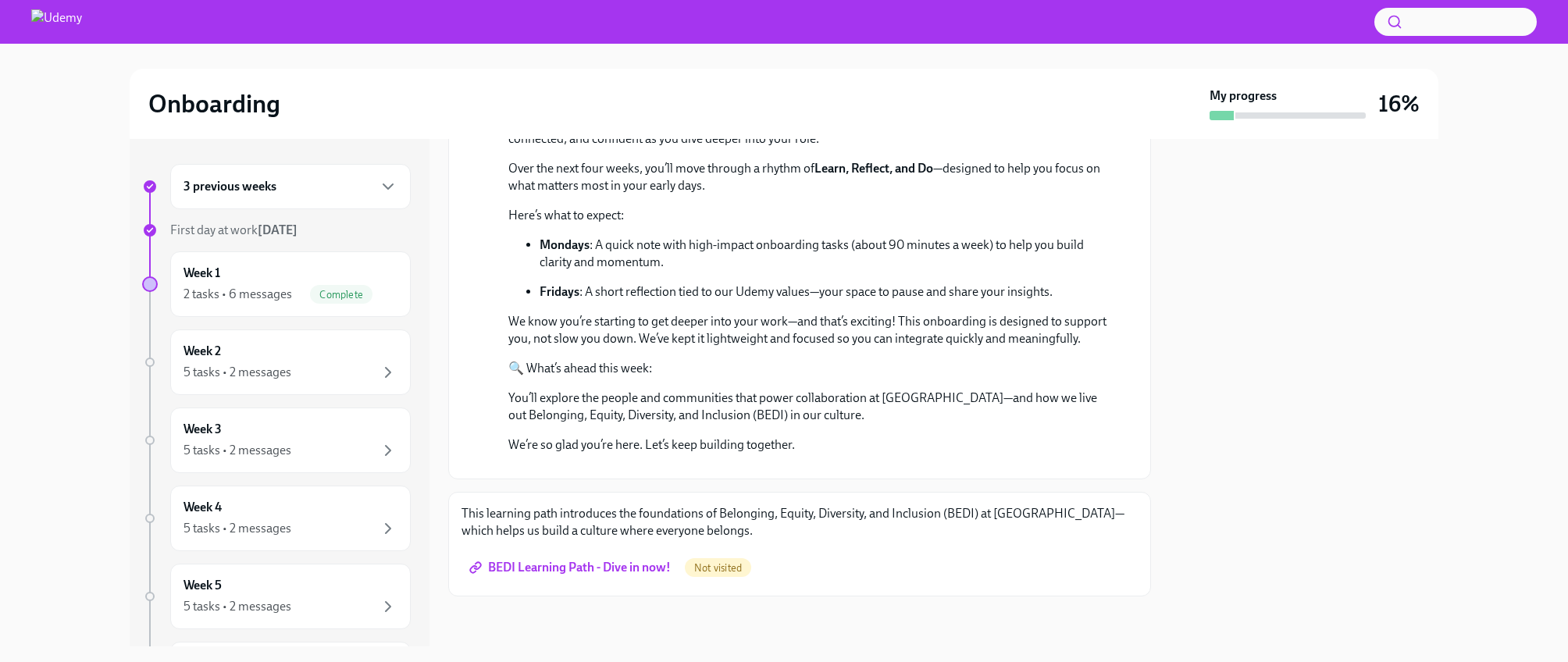
scroll to position [440, 0]
click at [570, 565] on span "BEDI Learning Path - Dive in now!" at bounding box center [572, 568] width 198 height 15
